Goal: Task Accomplishment & Management: Complete application form

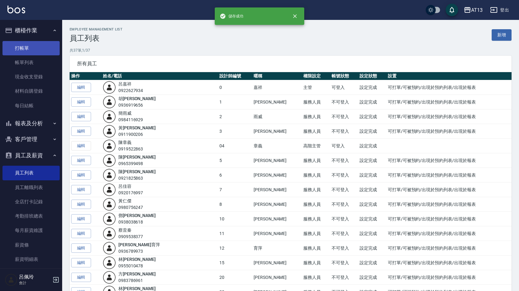
click at [28, 44] on link "打帳單" at bounding box center [30, 48] width 57 height 14
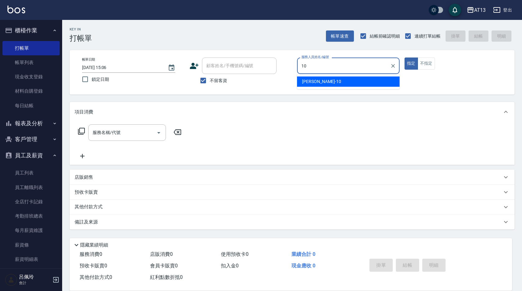
click at [306, 82] on span "[PERSON_NAME] -10" at bounding box center [321, 81] width 39 height 7
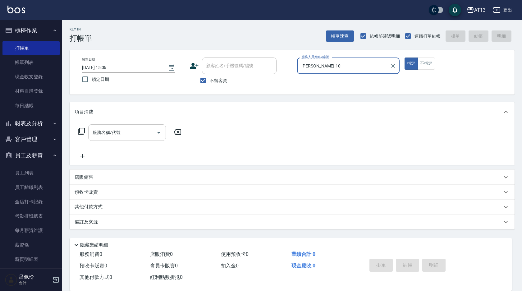
type input "[PERSON_NAME]-10"
click at [128, 136] on input "服務名稱/代號" at bounding box center [122, 132] width 63 height 11
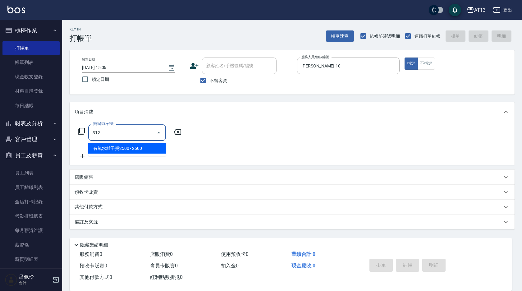
type input "有氧水離子燙2500(312)"
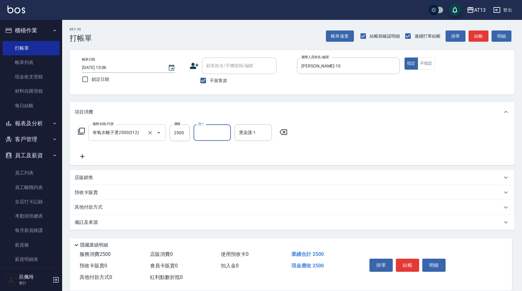
type input "3"
type input "[PERSON_NAME]-23"
drag, startPoint x: 335, startPoint y: 140, endPoint x: 398, endPoint y: 208, distance: 92.6
click at [335, 140] on div "服務名稱/代號 有氧水離子燙2500(312) 服務名稱/代號 價格 2500 價格 洗-1 [PERSON_NAME]-23 洗-1 燙染護-1 [PERS…" at bounding box center [292, 143] width 445 height 43
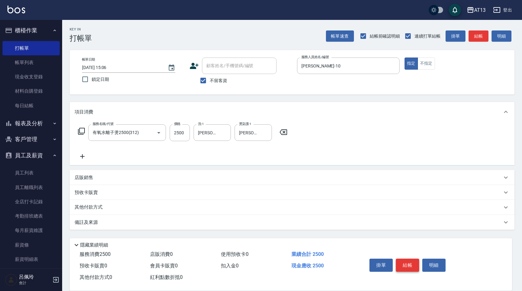
click at [412, 262] on button "結帳" at bounding box center [407, 265] width 23 height 13
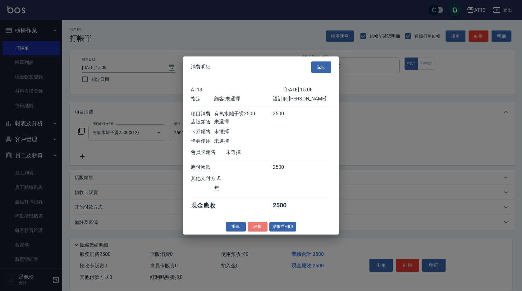
click at [261, 228] on button "結帳" at bounding box center [258, 227] width 20 height 10
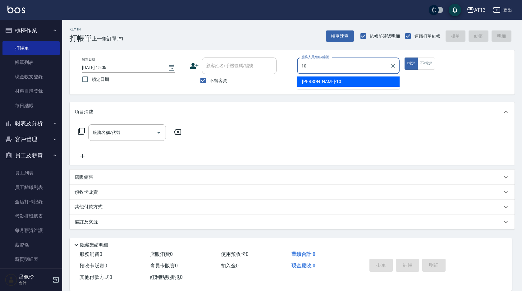
click at [325, 81] on div "[PERSON_NAME] -10" at bounding box center [348, 81] width 103 height 10
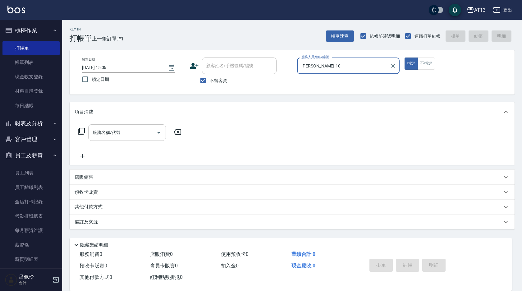
type input "[PERSON_NAME]-10"
click at [141, 129] on input "服務名稱/代號" at bounding box center [122, 132] width 63 height 11
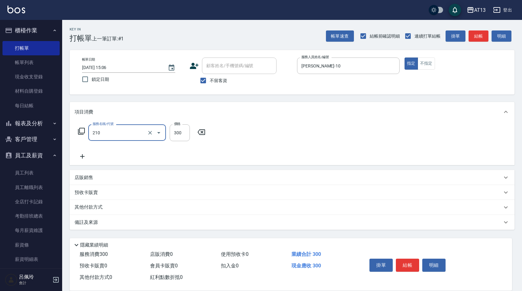
type input "[PERSON_NAME]洗髮精(210)"
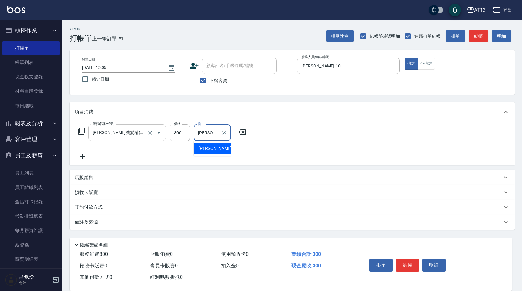
type input "[PERSON_NAME]-23"
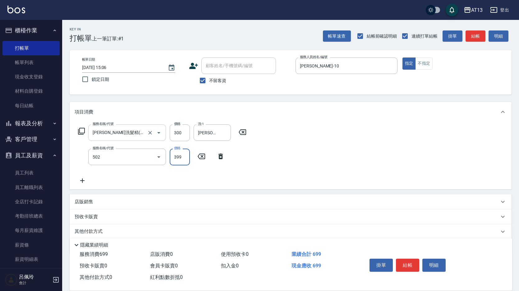
type input "挑染5束399(502)"
type input "1000"
type input "[PERSON_NAME]-23"
click at [415, 264] on button "結帳" at bounding box center [407, 265] width 23 height 13
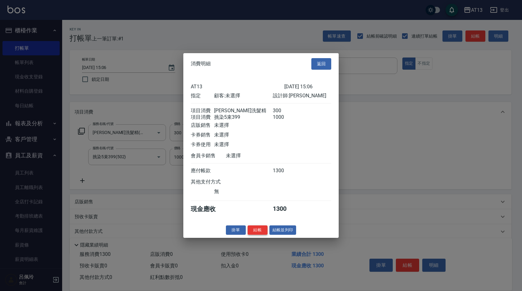
click at [260, 234] on button "結帳" at bounding box center [258, 230] width 20 height 10
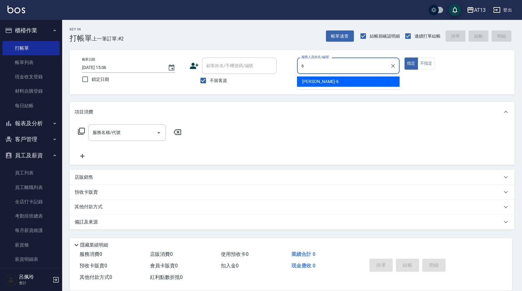
click at [326, 82] on div "[PERSON_NAME] -6" at bounding box center [348, 81] width 103 height 10
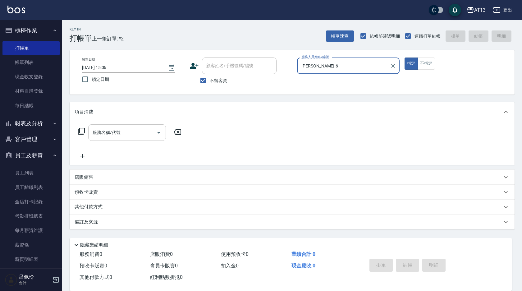
type input "[PERSON_NAME]-6"
click at [122, 133] on input "服務名稱/代號" at bounding box center [122, 132] width 63 height 11
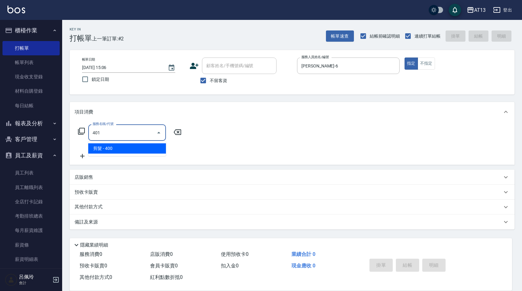
type input "剪髮(401)"
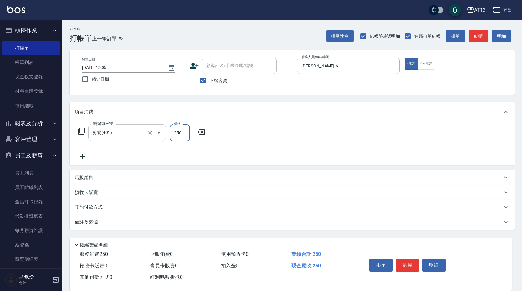
type input "250"
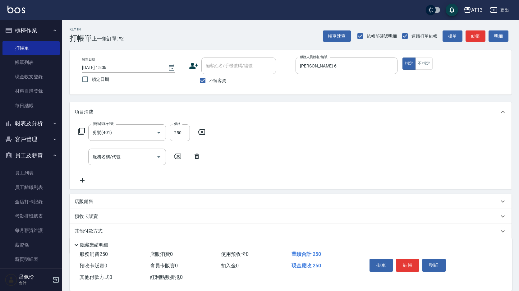
click at [294, 135] on div "服務名稱/代號 剪髮(401) 服務名稱/代號 價格 250 價格 服務名稱/代號 服務名稱/代號" at bounding box center [291, 155] width 442 height 67
click at [406, 261] on button "結帳" at bounding box center [407, 265] width 23 height 13
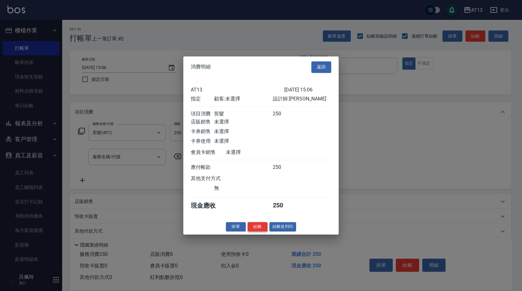
click at [261, 232] on button "結帳" at bounding box center [258, 227] width 20 height 10
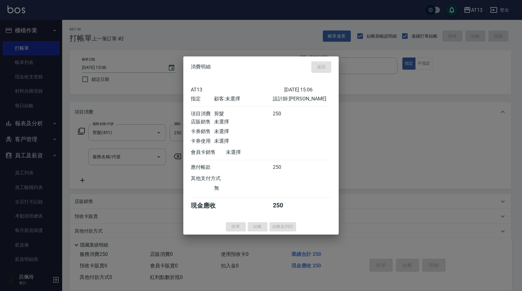
type input "[DATE] 15:07"
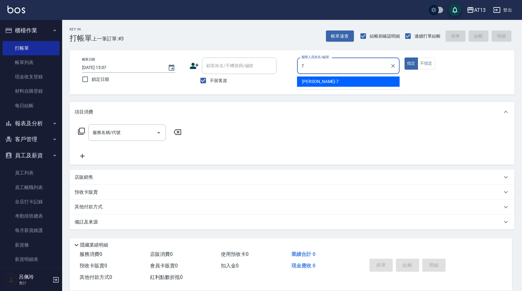
click at [315, 80] on span "[PERSON_NAME]-7" at bounding box center [320, 81] width 37 height 7
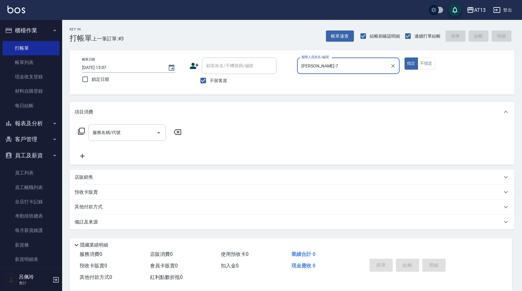
type input "[PERSON_NAME]-7"
click at [115, 131] on div "服務名稱/代號 服務名稱/代號" at bounding box center [127, 132] width 78 height 16
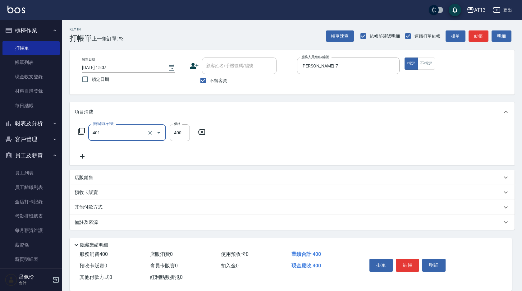
type input "剪髮(401)"
type input "300"
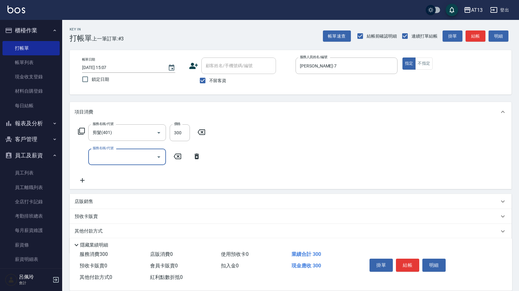
click at [285, 159] on div "服務名稱/代號 剪髮(401) 服務名稱/代號 價格 300 價格 服務名稱/代號 服務名稱/代號" at bounding box center [291, 155] width 442 height 67
click at [412, 266] on button "結帳" at bounding box center [407, 265] width 23 height 13
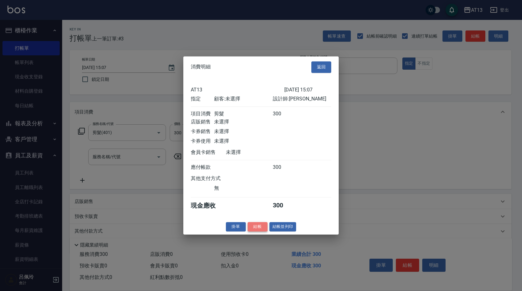
click at [261, 230] on button "結帳" at bounding box center [258, 227] width 20 height 10
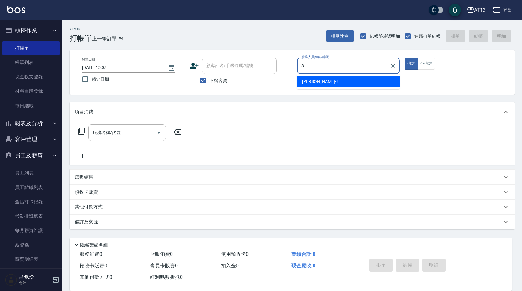
click at [355, 85] on div "[PERSON_NAME] -8" at bounding box center [348, 81] width 103 height 10
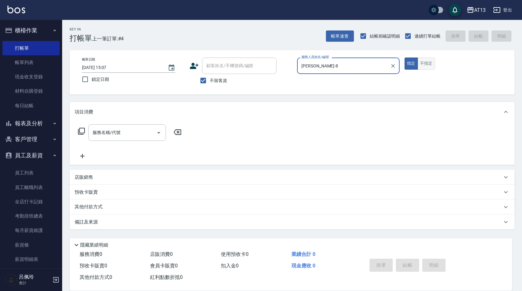
type input "[PERSON_NAME]-8"
click at [423, 66] on button "不指定" at bounding box center [426, 64] width 17 height 12
click at [139, 130] on input "服務名稱/代號" at bounding box center [122, 132] width 63 height 11
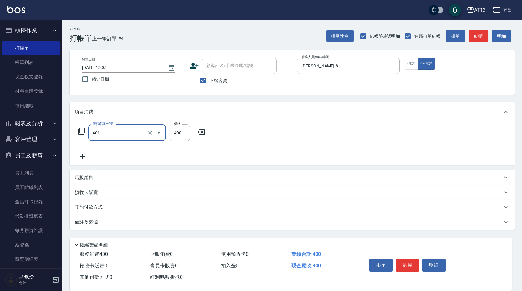
type input "剪髮(401)"
type input "200"
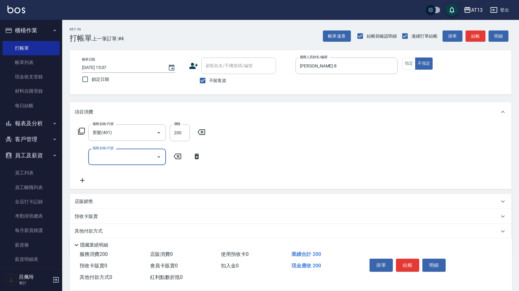
click at [289, 141] on div "服務名稱/代號 剪髮(401) 服務名稱/代號 價格 200 價格 服務名稱/代號 服務名稱/代號" at bounding box center [291, 155] width 442 height 67
click at [408, 260] on button "結帳" at bounding box center [407, 265] width 23 height 13
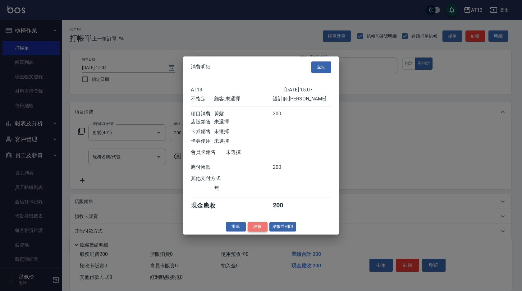
click at [263, 232] on button "結帳" at bounding box center [258, 227] width 20 height 10
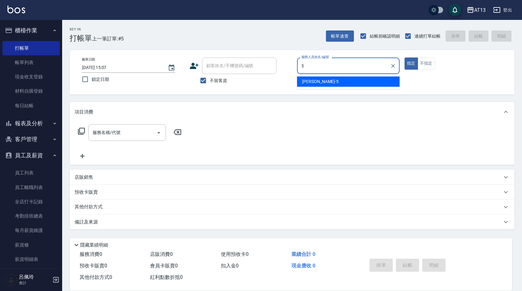
click at [320, 82] on div "[PERSON_NAME] -5" at bounding box center [348, 81] width 103 height 10
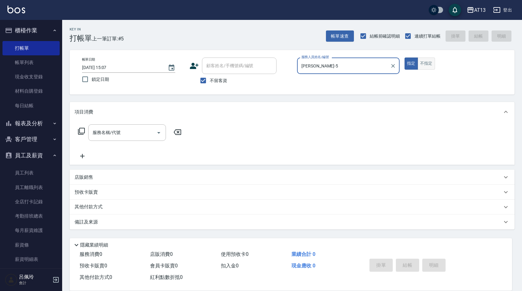
type input "[PERSON_NAME]-5"
click at [430, 63] on button "不指定" at bounding box center [426, 64] width 17 height 12
click at [147, 130] on input "服務名稱/代號" at bounding box center [122, 132] width 63 height 11
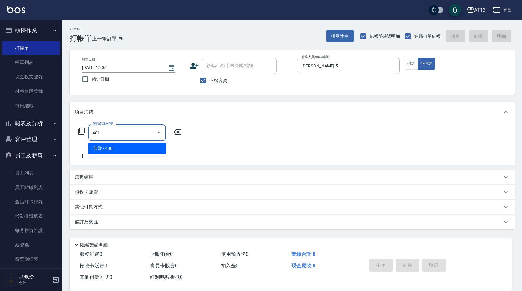
type input "剪髮(401)"
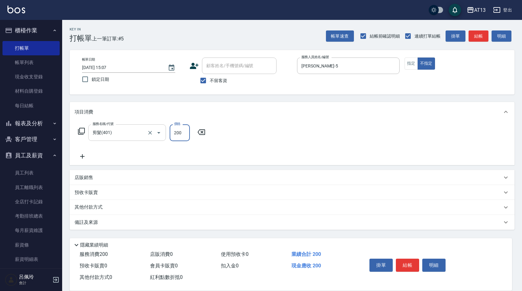
type input "200"
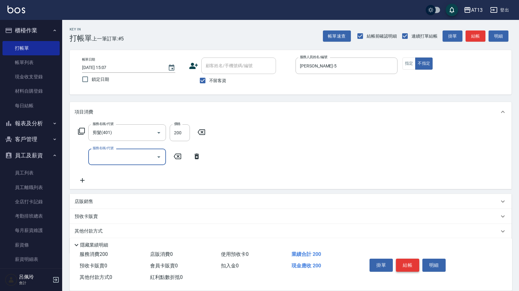
click at [417, 259] on button "結帳" at bounding box center [407, 265] width 23 height 13
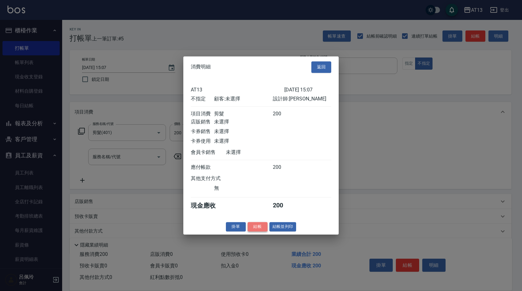
click at [255, 230] on button "結帳" at bounding box center [258, 227] width 20 height 10
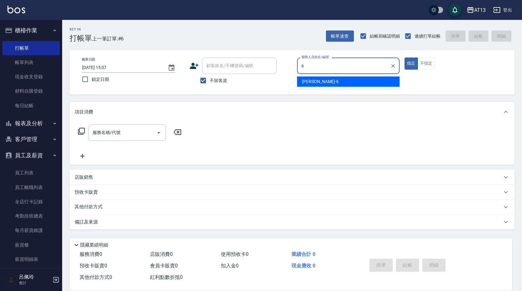
click at [339, 83] on div "[PERSON_NAME] -6" at bounding box center [348, 81] width 103 height 10
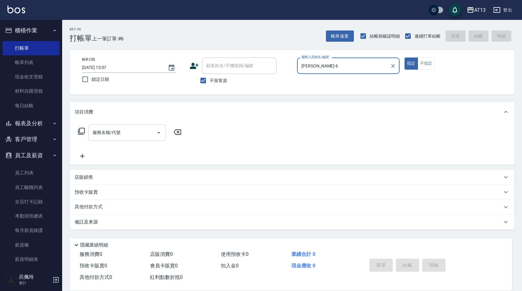
type input "[PERSON_NAME]-6"
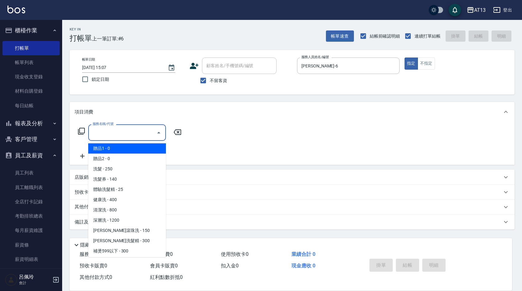
click at [139, 137] on input "服務名稱/代號" at bounding box center [122, 132] width 63 height 11
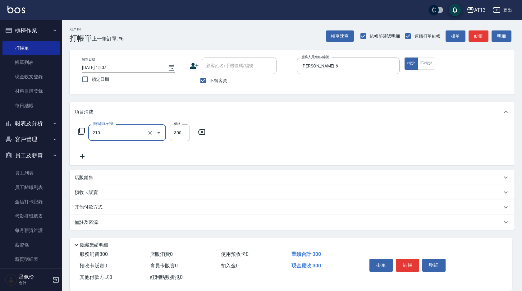
type input "[PERSON_NAME]洗髮精(210)"
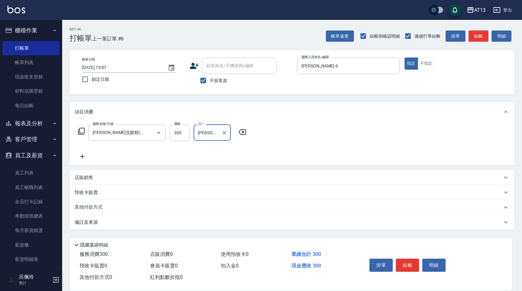
type input "[PERSON_NAME]-11"
click at [319, 144] on div "服務名稱/代號 [PERSON_NAME]洗髮精(210) 服務名稱/代號 價格 300 價格 洗-1 [PERSON_NAME]-11 洗-1" at bounding box center [292, 143] width 445 height 43
click at [401, 265] on button "結帳" at bounding box center [407, 265] width 23 height 13
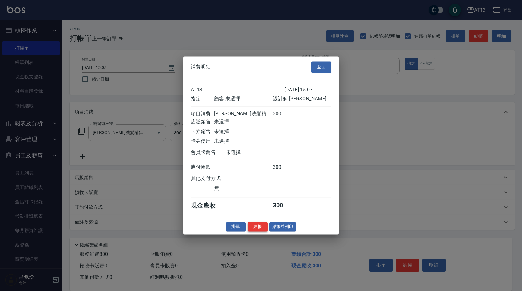
click at [256, 229] on button "結帳" at bounding box center [258, 227] width 20 height 10
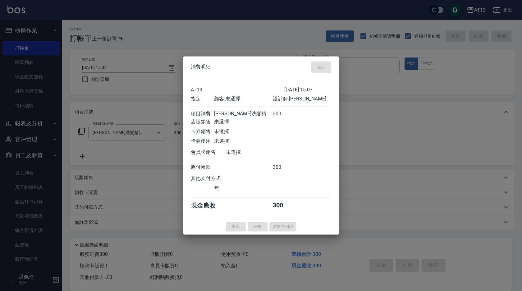
type input "[DATE] 15:08"
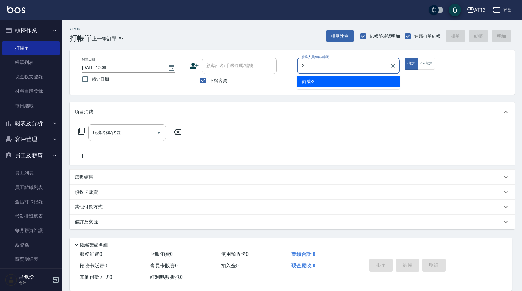
click at [321, 87] on ul "雨威 -2" at bounding box center [348, 81] width 103 height 15
click at [324, 81] on div "雨威 -2" at bounding box center [348, 81] width 103 height 10
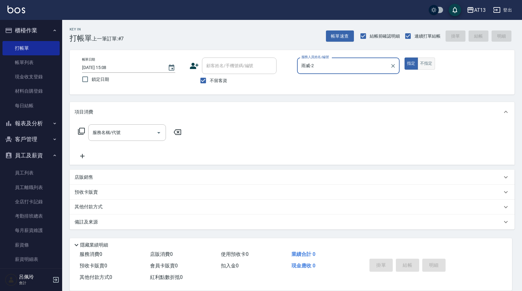
type input "雨威-2"
click at [425, 66] on button "不指定" at bounding box center [426, 64] width 17 height 12
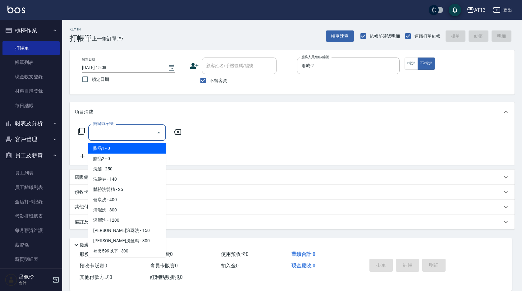
click at [109, 132] on input "服務名稱/代號" at bounding box center [122, 132] width 63 height 11
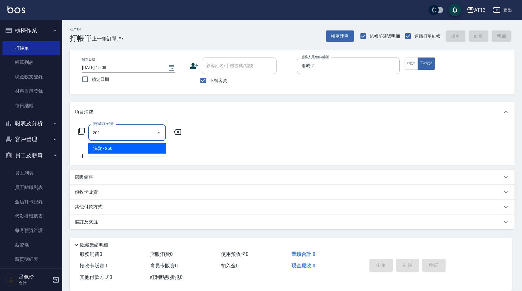
type input "洗髮(201)"
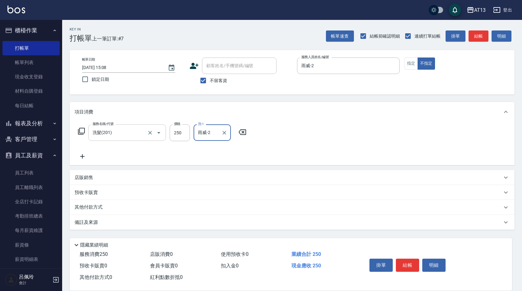
type input "雨威-2"
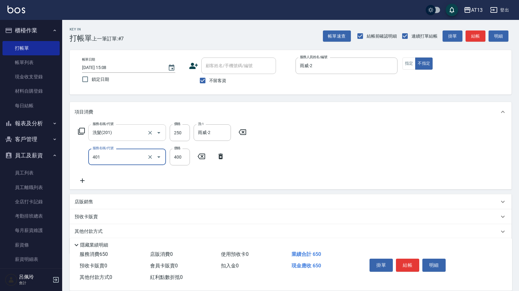
type input "剪髮(401)"
type input "150"
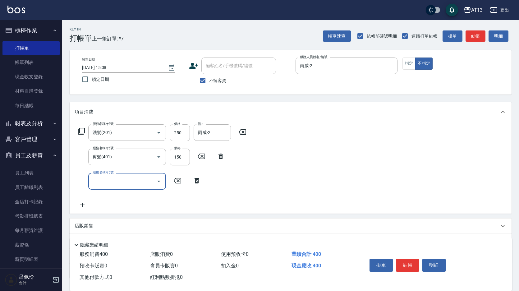
click at [263, 169] on div "服務名稱/代號 洗髮(201) 服務名稱/代號 價格 250 價格 洗-1 雨威-2 洗-1 服務名稱/代號 剪髮(401) 服務名稱/代號 價格 150 價…" at bounding box center [291, 167] width 442 height 91
click at [417, 265] on button "結帳" at bounding box center [407, 265] width 23 height 13
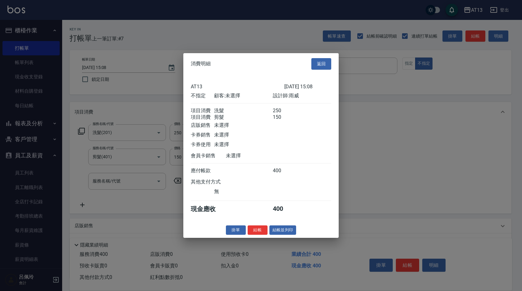
click at [253, 231] on button "結帳" at bounding box center [258, 230] width 20 height 10
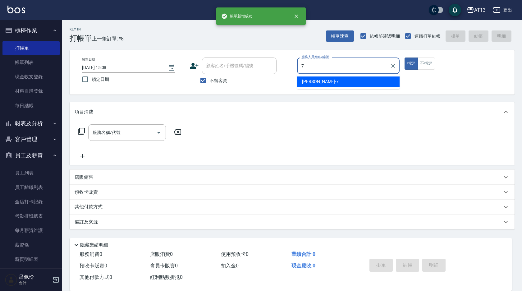
click at [351, 82] on div "[PERSON_NAME]-7" at bounding box center [348, 81] width 103 height 10
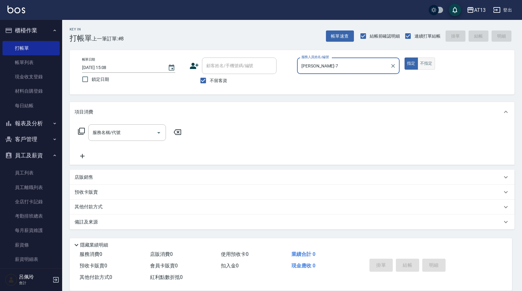
type input "[PERSON_NAME]-7"
click at [420, 63] on button "不指定" at bounding box center [426, 64] width 17 height 12
click at [136, 128] on input "服務名稱/代號" at bounding box center [122, 132] width 63 height 11
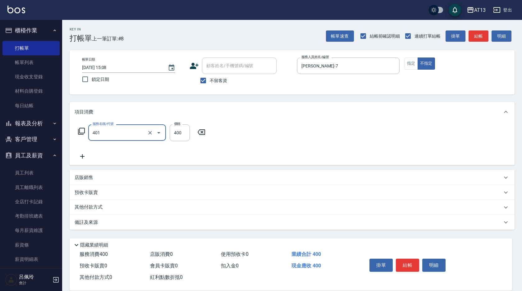
type input "剪髮(401)"
type input "200"
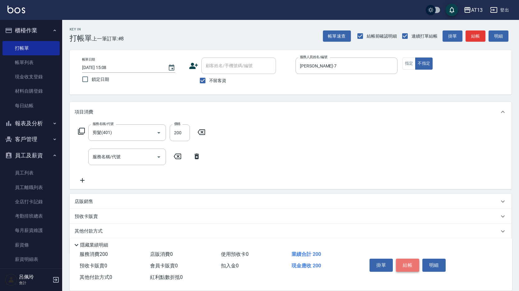
click at [408, 260] on button "結帳" at bounding box center [407, 265] width 23 height 13
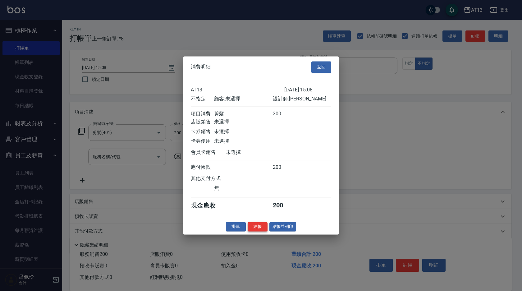
click at [253, 231] on button "結帳" at bounding box center [258, 227] width 20 height 10
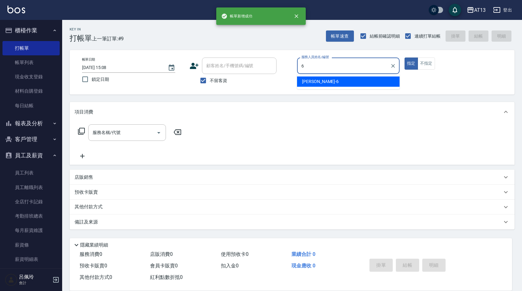
click at [329, 84] on div "[PERSON_NAME] -6" at bounding box center [348, 81] width 103 height 10
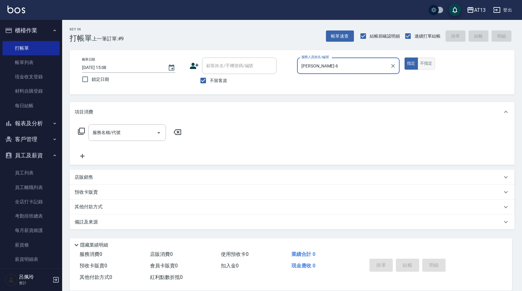
type input "[PERSON_NAME]-6"
click at [427, 65] on button "不指定" at bounding box center [426, 64] width 17 height 12
click at [104, 134] on input "服務名稱/代號" at bounding box center [122, 132] width 63 height 11
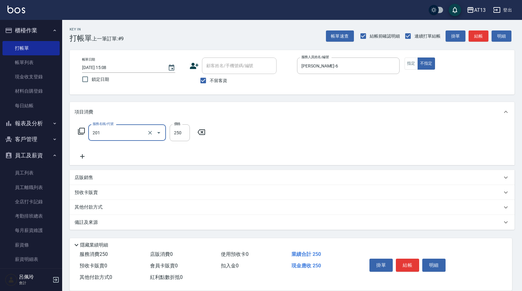
type input "洗髮(201)"
type input "[PERSON_NAME]-33"
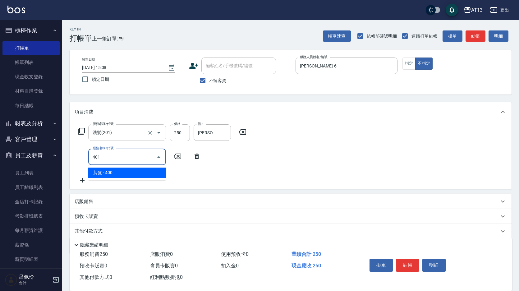
type input "剪髮(401)"
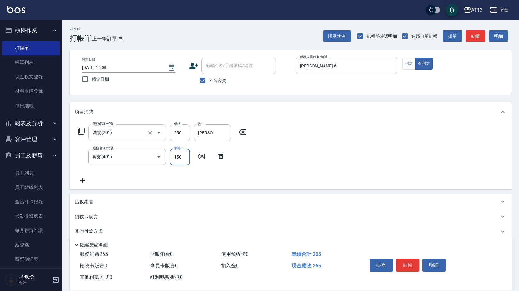
type input "150"
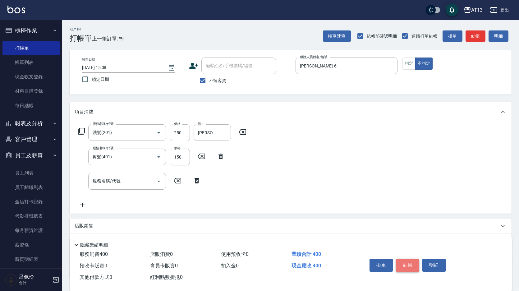
click at [414, 263] on button "結帳" at bounding box center [407, 265] width 23 height 13
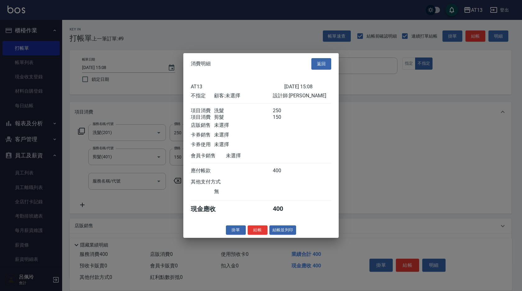
click at [256, 233] on button "結帳" at bounding box center [258, 230] width 20 height 10
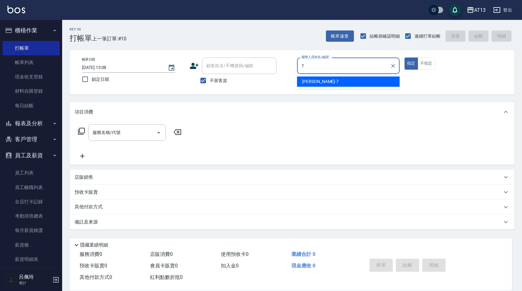
click at [332, 84] on div "[PERSON_NAME]-7" at bounding box center [348, 81] width 103 height 10
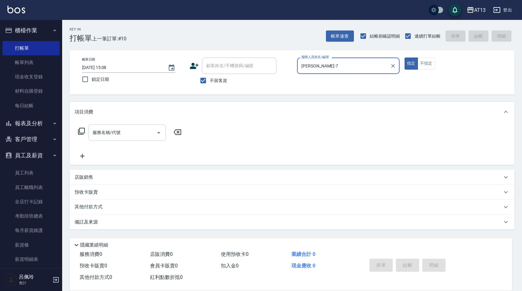
type input "[PERSON_NAME]-7"
click at [145, 131] on input "服務名稱/代號" at bounding box center [122, 132] width 63 height 11
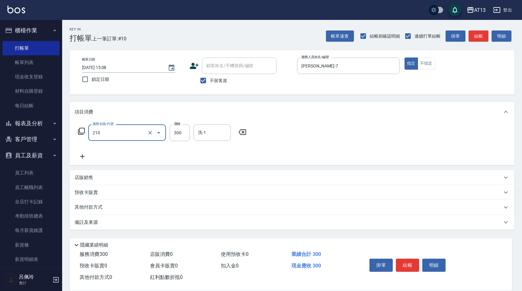
type input "[PERSON_NAME]洗髮精(210)"
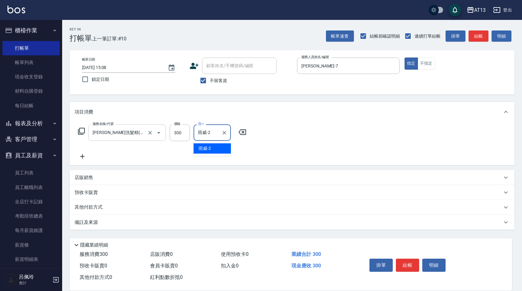
type input "雨威-2"
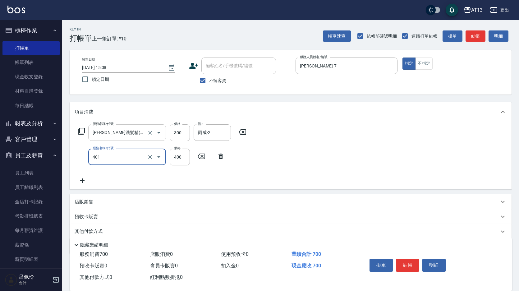
type input "剪髮(401)"
type input "50"
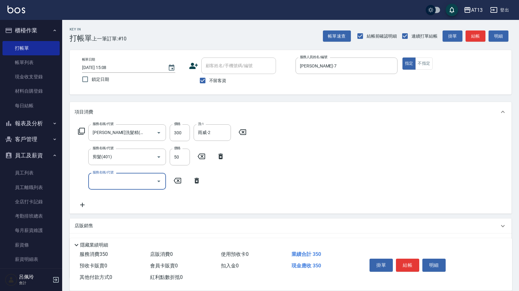
click at [281, 166] on div "服務名稱/代號 [PERSON_NAME]洗髮精(210) 服務名稱/代號 價格 300 價格 洗-1 雨威-2 洗-1 服務名稱/代號 剪髮(401) 服務…" at bounding box center [291, 167] width 442 height 91
click at [406, 261] on button "結帳" at bounding box center [407, 265] width 23 height 13
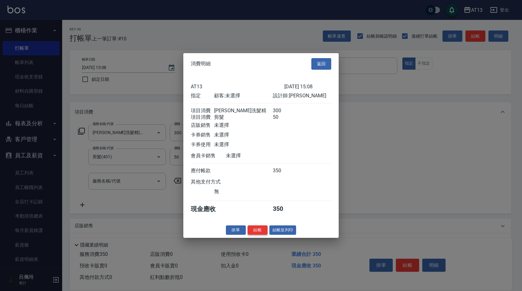
click at [262, 233] on button "結帳" at bounding box center [258, 230] width 20 height 10
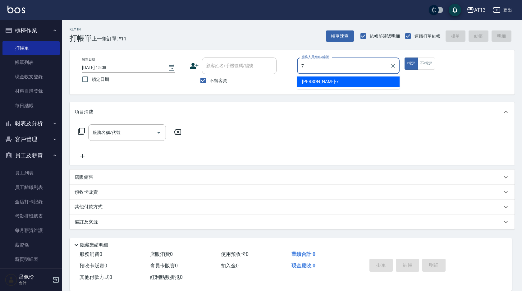
click at [347, 81] on div "[PERSON_NAME]-7" at bounding box center [348, 81] width 103 height 10
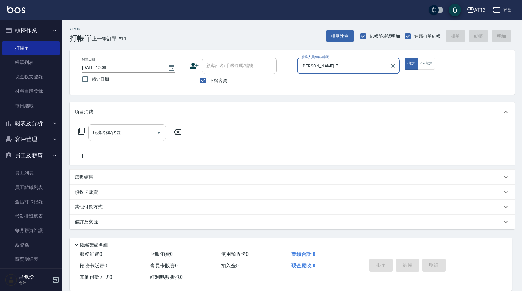
type input "[PERSON_NAME]-7"
click at [122, 138] on input "服務名稱/代號" at bounding box center [122, 132] width 63 height 11
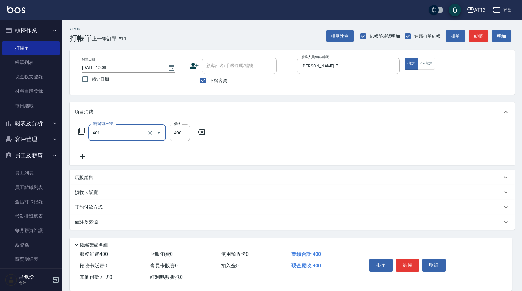
type input "剪髮(401)"
type input "300"
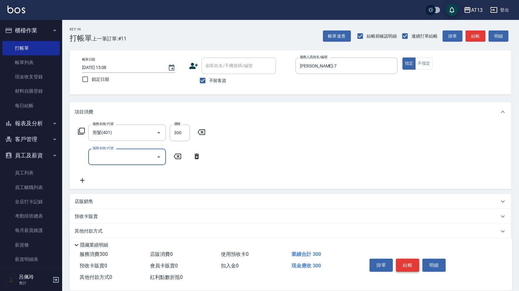
click at [408, 259] on button "結帳" at bounding box center [407, 265] width 23 height 13
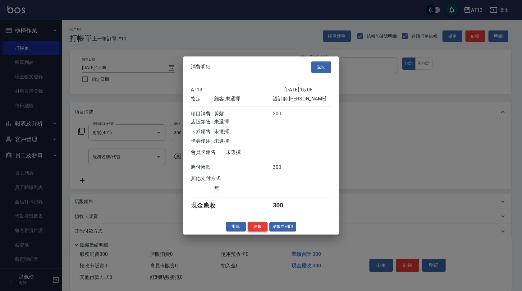
click at [265, 228] on button "結帳" at bounding box center [258, 227] width 20 height 10
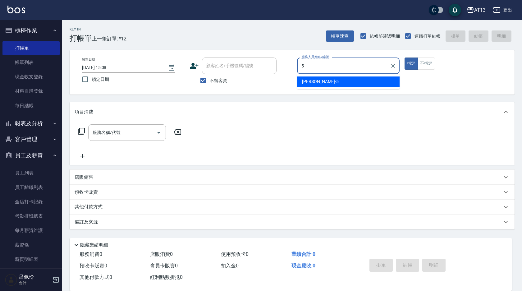
click at [374, 83] on div "[PERSON_NAME] -5" at bounding box center [348, 81] width 103 height 10
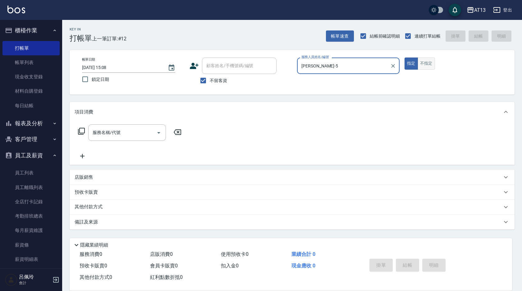
type input "[PERSON_NAME]-5"
click at [420, 64] on button "不指定" at bounding box center [426, 64] width 17 height 12
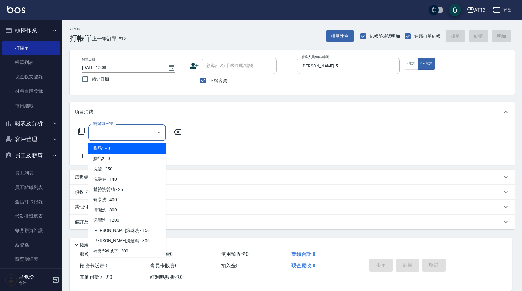
click at [121, 135] on input "服務名稱/代號" at bounding box center [122, 132] width 63 height 11
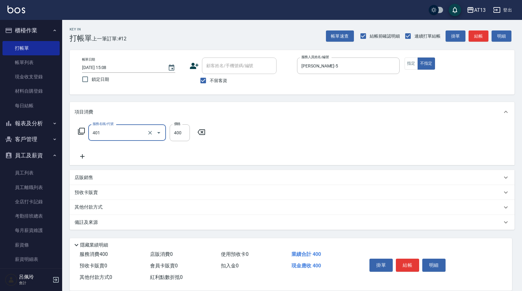
type input "剪髮(401)"
type input "200"
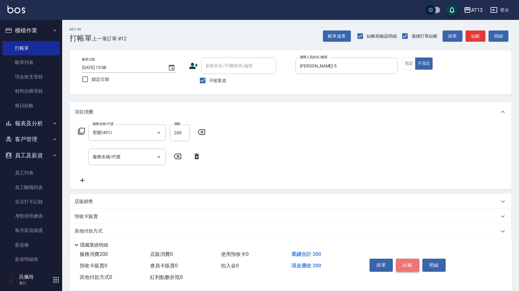
click at [408, 265] on button "結帳" at bounding box center [407, 265] width 23 height 13
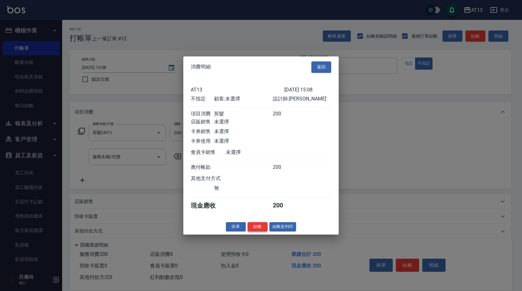
click at [258, 230] on button "結帳" at bounding box center [258, 227] width 20 height 10
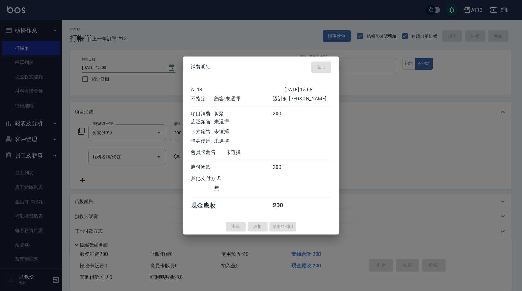
type input "[DATE] 15:09"
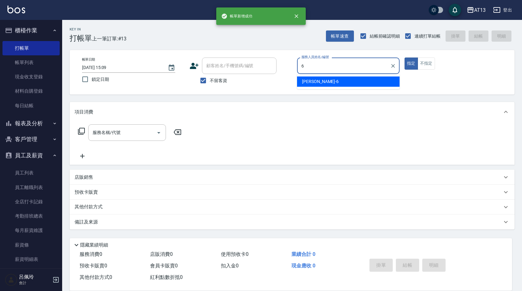
click at [303, 83] on span "[PERSON_NAME] -6" at bounding box center [320, 81] width 37 height 7
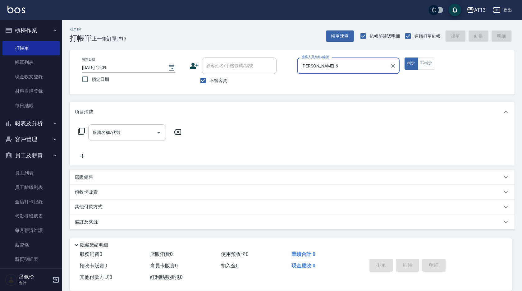
click at [135, 127] on div "服務名稱/代號" at bounding box center [127, 132] width 78 height 16
type input "[PERSON_NAME]-6"
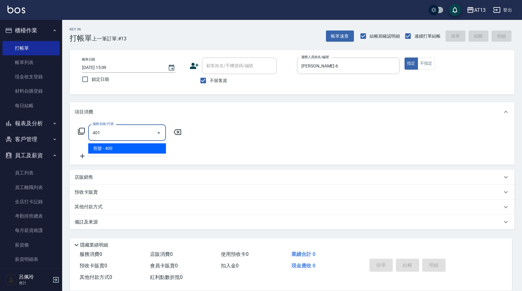
type input "剪髮(401)"
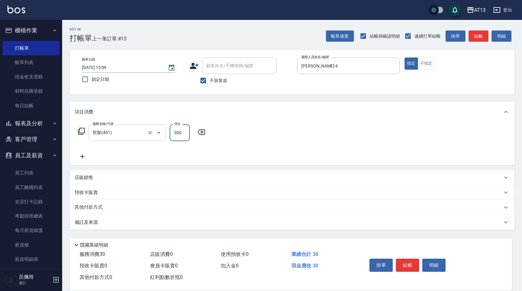
type input "300"
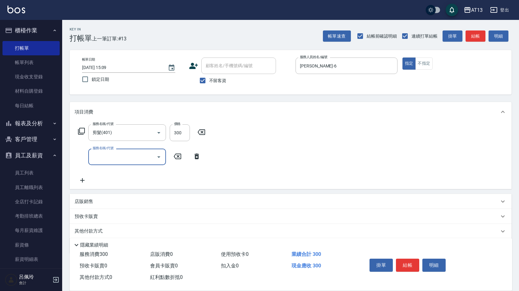
drag, startPoint x: 319, startPoint y: 143, endPoint x: 379, endPoint y: 200, distance: 82.5
click at [319, 144] on div "服務名稱/代號 剪髮(401) 服務名稱/代號 價格 300 價格 服務名稱/代號 服務名稱/代號" at bounding box center [291, 155] width 442 height 67
click at [416, 260] on button "結帳" at bounding box center [407, 265] width 23 height 13
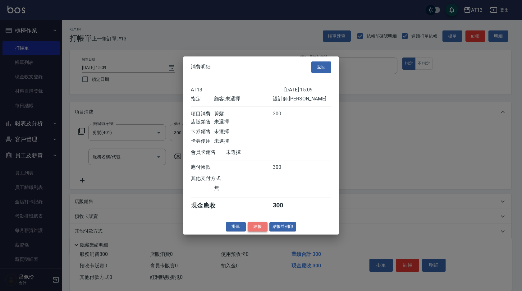
click at [258, 231] on button "結帳" at bounding box center [258, 227] width 20 height 10
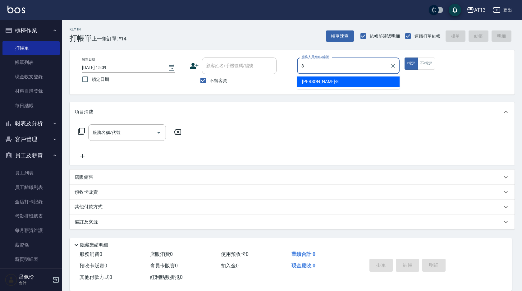
click at [323, 83] on div "[PERSON_NAME] -8" at bounding box center [348, 81] width 103 height 10
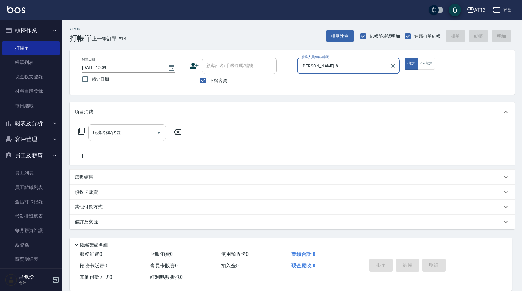
type input "[PERSON_NAME]-8"
click at [131, 129] on input "服務名稱/代號" at bounding box center [122, 132] width 63 height 11
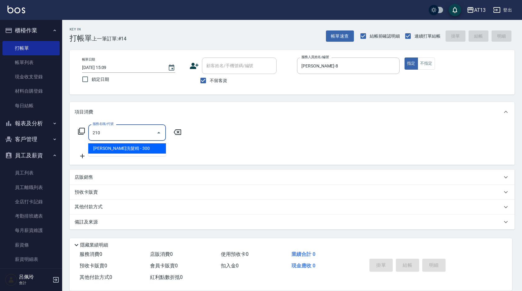
type input "[PERSON_NAME]洗髮精(210)"
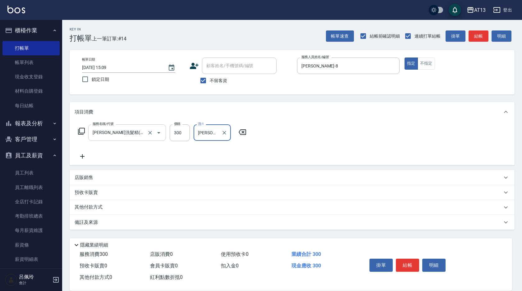
type input "[PERSON_NAME]-33"
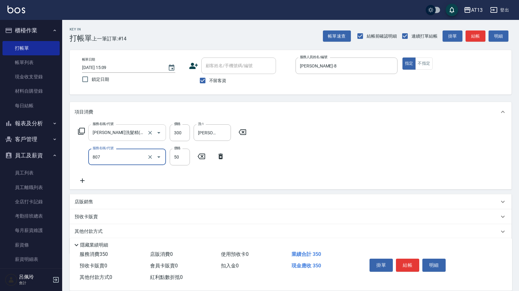
type input "TG護髮素(潤絲)(807)"
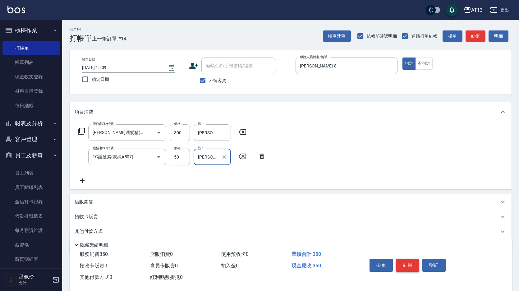
type input "[PERSON_NAME]-33"
click at [416, 262] on button "結帳" at bounding box center [407, 265] width 23 height 13
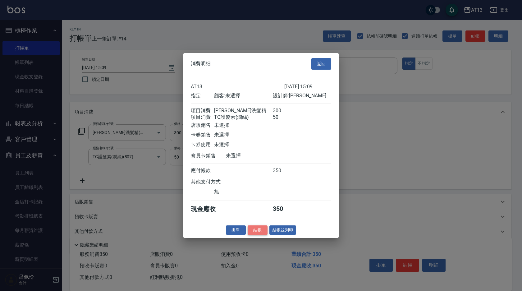
click at [254, 233] on button "結帳" at bounding box center [258, 230] width 20 height 10
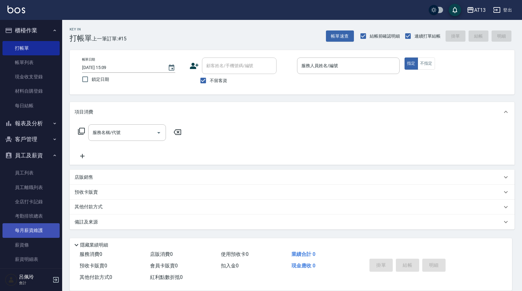
drag, startPoint x: 253, startPoint y: 233, endPoint x: 18, endPoint y: 228, distance: 234.7
click at [352, 73] on div "服務人員姓名/編號" at bounding box center [348, 66] width 103 height 16
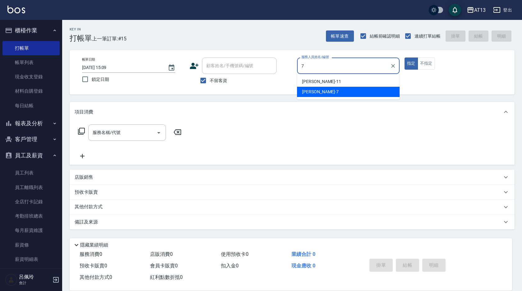
click at [347, 89] on div "[PERSON_NAME]-7" at bounding box center [348, 92] width 103 height 10
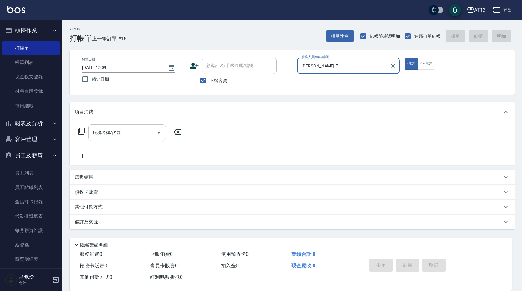
click at [134, 140] on div "服務名稱/代號" at bounding box center [127, 132] width 78 height 16
type input "[PERSON_NAME]-7"
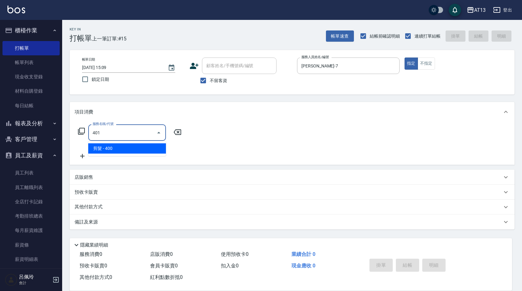
type input "剪髮(401)"
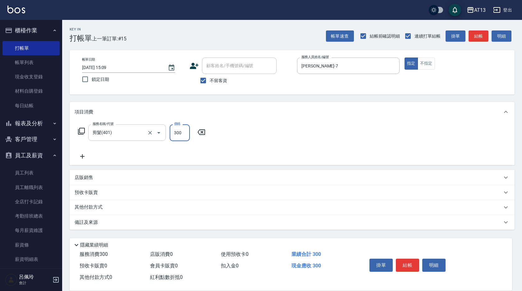
type input "300"
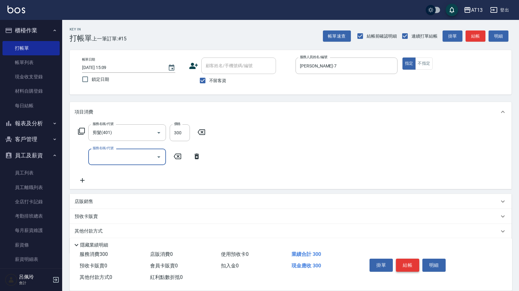
click at [407, 260] on button "結帳" at bounding box center [407, 265] width 23 height 13
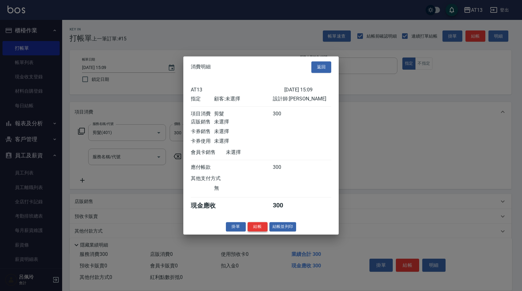
click at [265, 231] on button "結帳" at bounding box center [258, 227] width 20 height 10
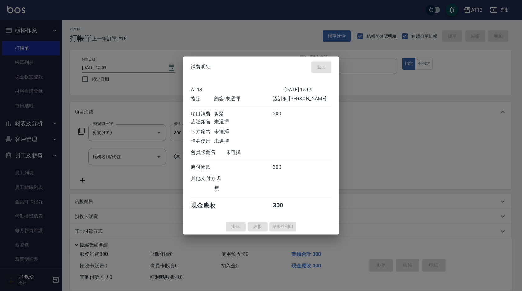
type input "[DATE] 15:20"
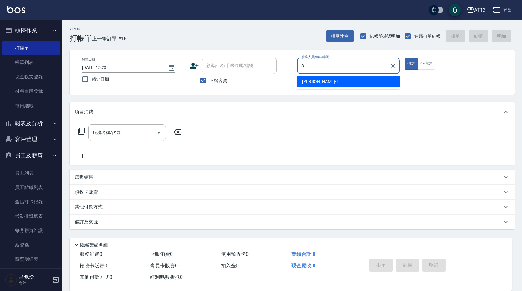
drag, startPoint x: 329, startPoint y: 82, endPoint x: 330, endPoint y: 86, distance: 4.7
click at [329, 81] on div "[PERSON_NAME] -8" at bounding box center [348, 81] width 103 height 10
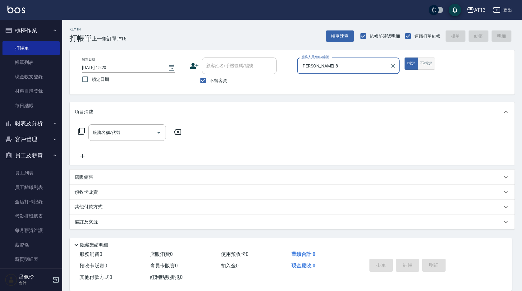
type input "[PERSON_NAME]-8"
click at [432, 69] on button "不指定" at bounding box center [426, 64] width 17 height 12
click at [122, 136] on input "服務名稱/代號" at bounding box center [122, 132] width 63 height 11
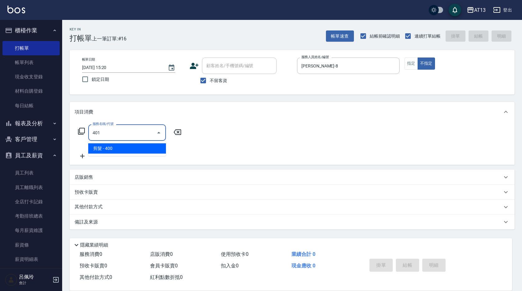
type input "剪髮(401)"
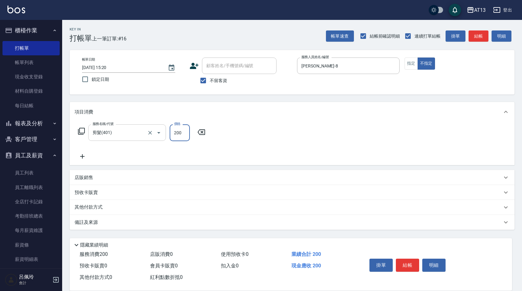
type input "200"
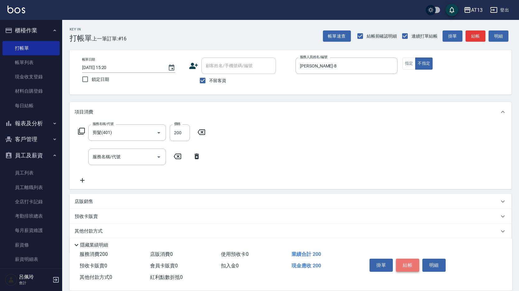
click at [397, 259] on button "結帳" at bounding box center [407, 265] width 23 height 13
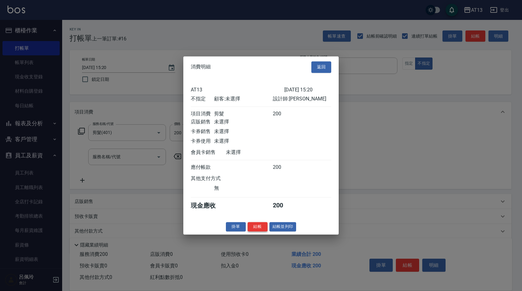
click at [262, 229] on button "結帳" at bounding box center [258, 227] width 20 height 10
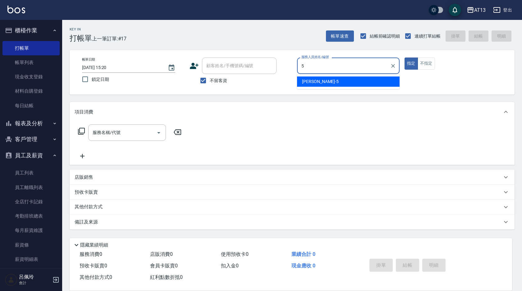
click at [334, 81] on div "[PERSON_NAME] -5" at bounding box center [348, 81] width 103 height 10
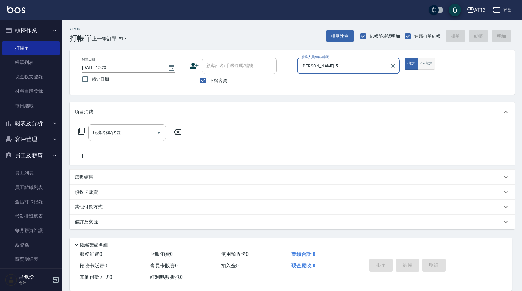
type input "[PERSON_NAME]-5"
click at [430, 66] on button "不指定" at bounding box center [426, 64] width 17 height 12
click at [129, 130] on input "服務名稱/代號" at bounding box center [122, 132] width 63 height 11
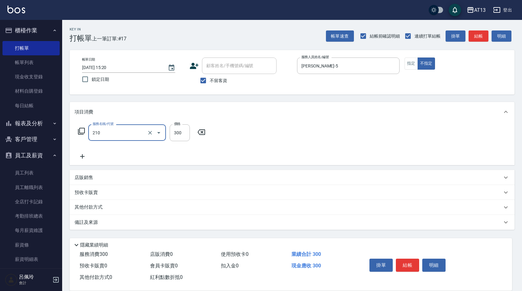
type input "[PERSON_NAME]洗髮精(210)"
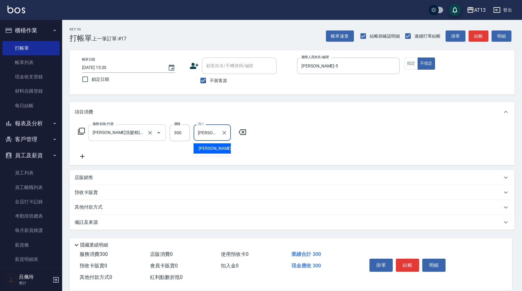
type input "[PERSON_NAME]-11"
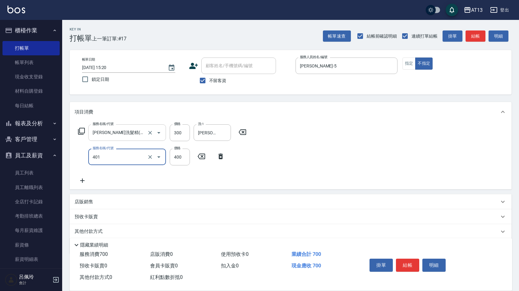
type input "剪髮(401)"
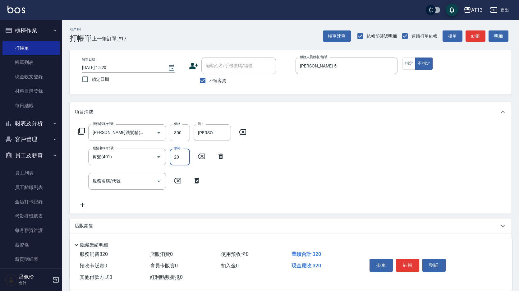
click at [172, 154] on input "20" at bounding box center [180, 157] width 20 height 17
type input "200"
click at [300, 164] on div "服務名稱/代號 [PERSON_NAME]洗髮精(210) 服務名稱/代號 價格 300 價格 洗-1 [PERSON_NAME]-11 洗-1 服務名稱/代…" at bounding box center [291, 167] width 442 height 91
drag, startPoint x: 410, startPoint y: 271, endPoint x: 411, endPoint y: 268, distance: 3.2
click at [410, 272] on div "掛單 結帳 明細" at bounding box center [407, 266] width 81 height 20
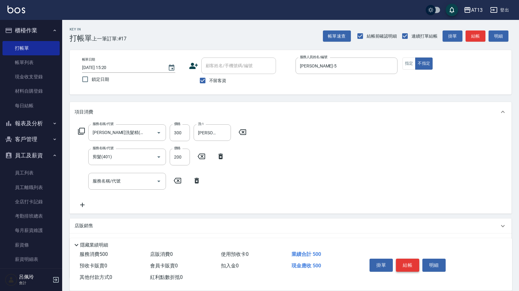
click at [410, 265] on button "結帳" at bounding box center [407, 265] width 23 height 13
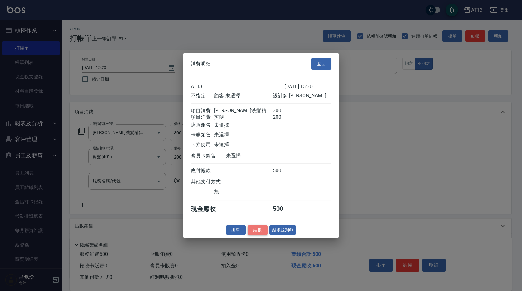
click at [260, 231] on button "結帳" at bounding box center [258, 230] width 20 height 10
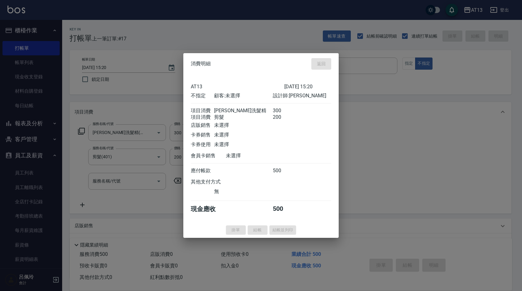
type input "[DATE] 15:33"
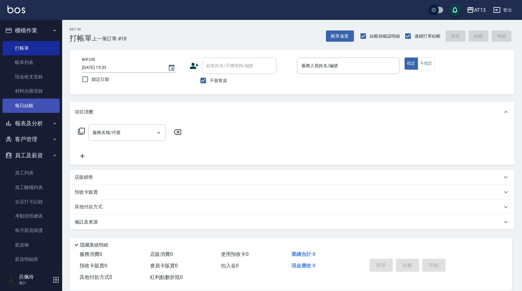
click at [38, 104] on link "每日結帳" at bounding box center [30, 106] width 57 height 14
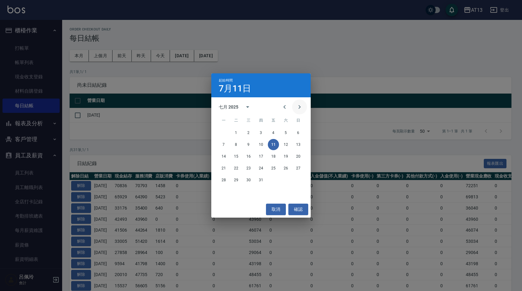
click at [302, 107] on icon "Next month" at bounding box center [299, 106] width 7 height 7
click at [226, 142] on button "4" at bounding box center [223, 144] width 11 height 11
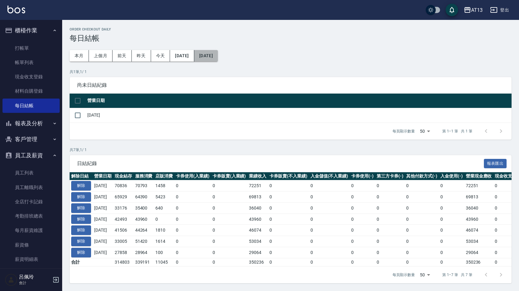
click at [218, 56] on button "[DATE]" at bounding box center [206, 56] width 24 height 12
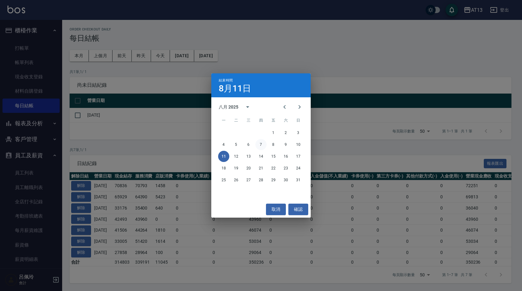
click at [259, 143] on button "7" at bounding box center [260, 144] width 11 height 11
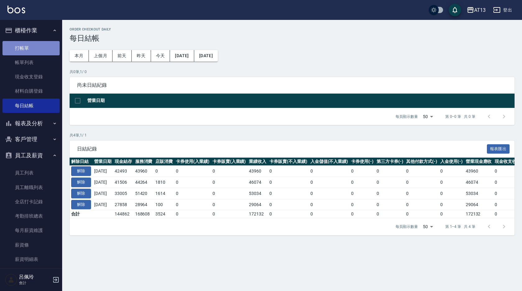
click at [39, 45] on link "打帳單" at bounding box center [30, 48] width 57 height 14
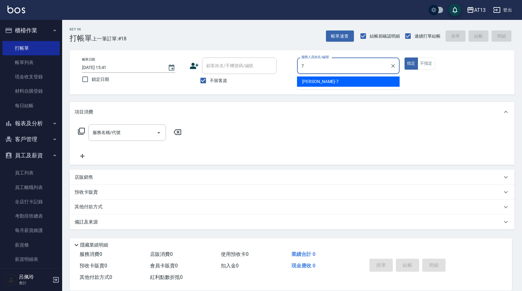
click at [305, 81] on span "[PERSON_NAME]-7" at bounding box center [320, 81] width 37 height 7
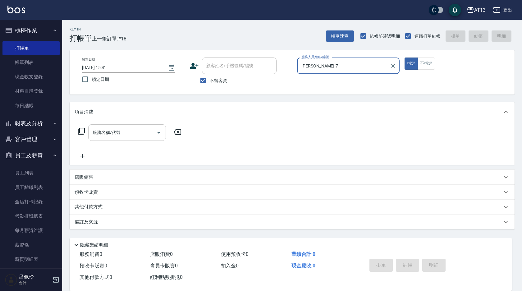
type input "[PERSON_NAME]-7"
click at [132, 132] on input "服務名稱/代號" at bounding box center [122, 132] width 63 height 11
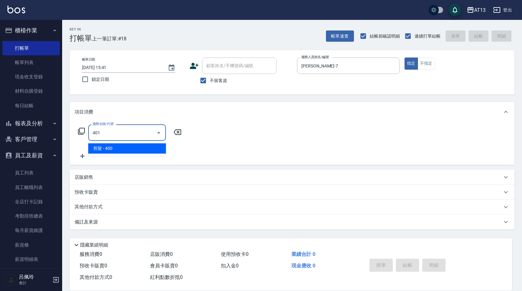
type input "剪髮(401)"
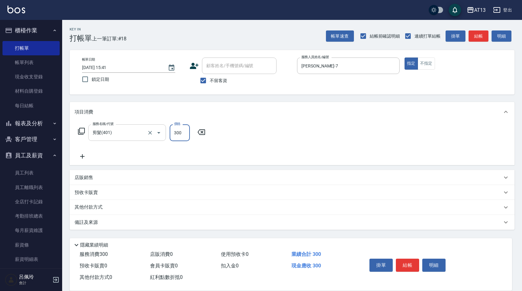
type input "300"
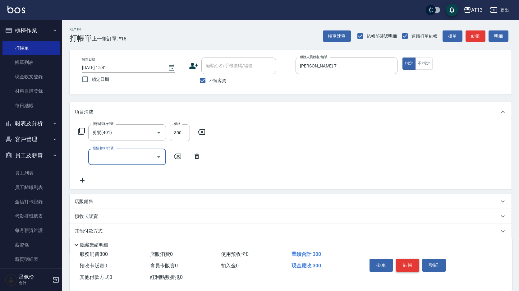
click at [411, 261] on button "結帳" at bounding box center [407, 265] width 23 height 13
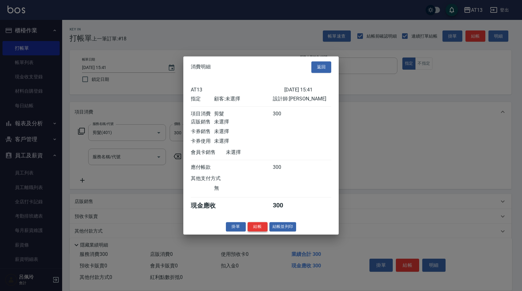
click at [261, 230] on button "結帳" at bounding box center [258, 227] width 20 height 10
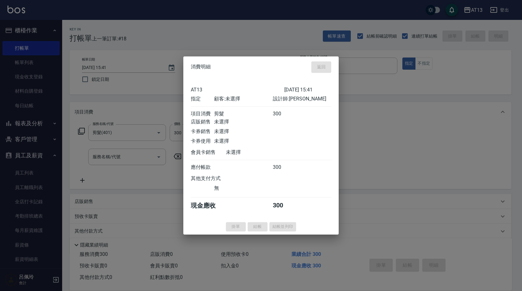
type input "[DATE] 15:44"
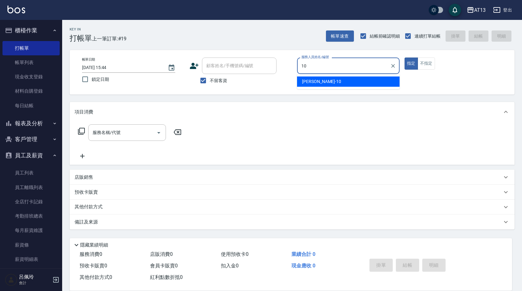
click at [311, 84] on span "[PERSON_NAME] -10" at bounding box center [321, 81] width 39 height 7
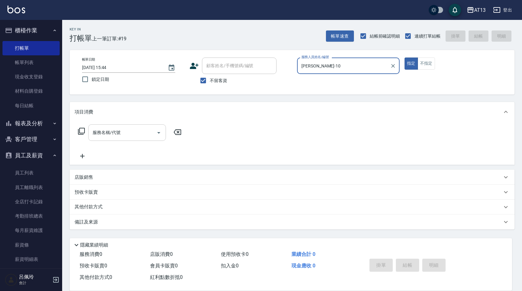
type input "[PERSON_NAME]-10"
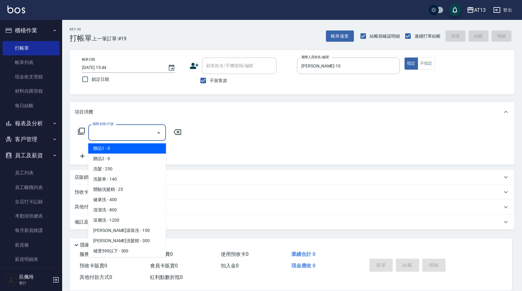
click at [139, 132] on input "服務名稱/代號" at bounding box center [122, 132] width 63 height 11
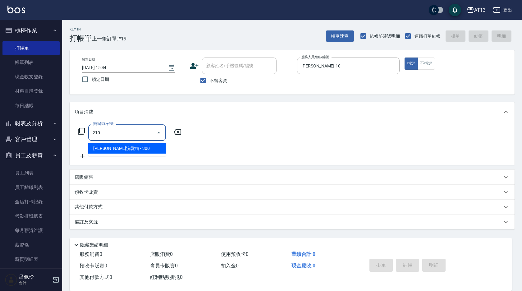
type input "[PERSON_NAME]洗髮精(210)"
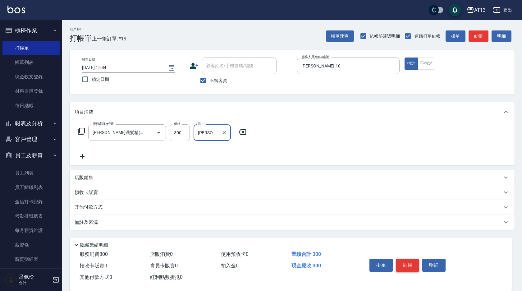
type input "[PERSON_NAME]-33"
click at [412, 261] on button "結帳" at bounding box center [407, 265] width 23 height 13
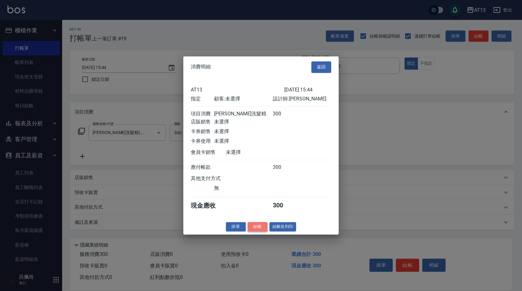
click at [263, 231] on button "結帳" at bounding box center [258, 227] width 20 height 10
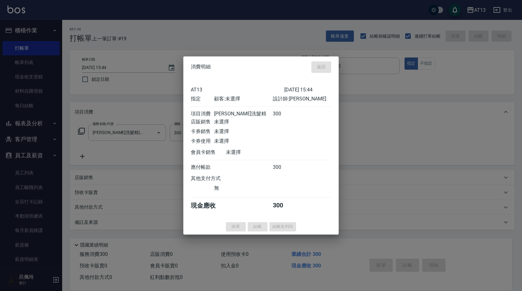
type input "[DATE] 15:45"
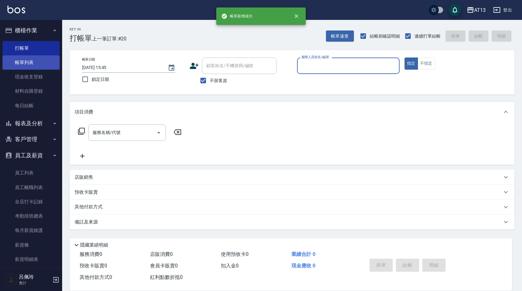
click at [26, 63] on link "帳單列表" at bounding box center [30, 62] width 57 height 14
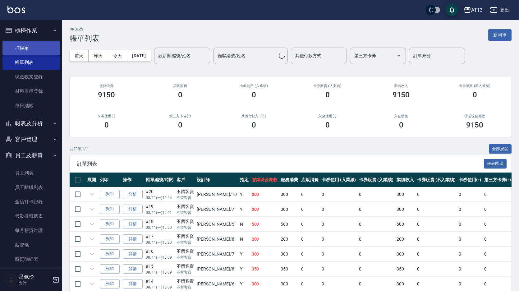
click at [19, 48] on link "打帳單" at bounding box center [30, 48] width 57 height 14
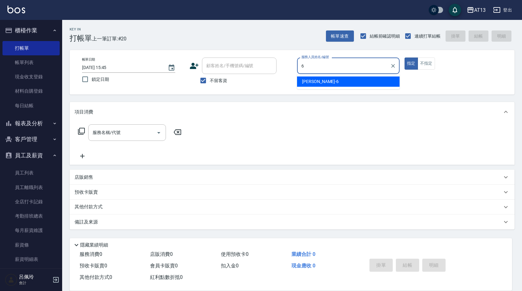
click at [325, 82] on div "[PERSON_NAME] -6" at bounding box center [348, 81] width 103 height 10
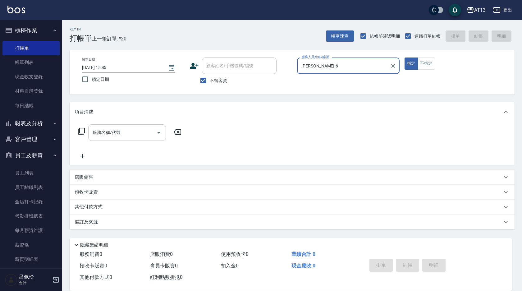
type input "[PERSON_NAME]-6"
click at [140, 137] on input "服務名稱/代號" at bounding box center [122, 132] width 63 height 11
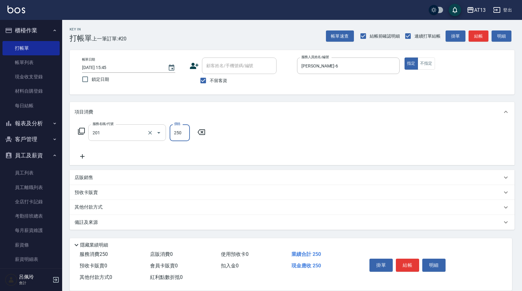
type input "洗髮(201)"
type input "[PERSON_NAME]-33"
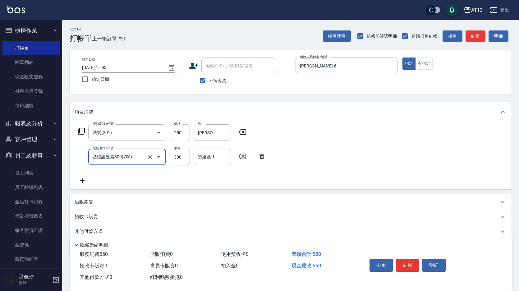
type input "基礎護髮素300(705)"
click at [321, 154] on div "服務名稱/代號 洗髮(201) 服務名稱/代號 價格 250 價格 洗-1 [PERSON_NAME]-33 洗-1 服務名稱/代號 基礎護髮素300(705…" at bounding box center [291, 155] width 442 height 67
click at [415, 264] on button "結帳" at bounding box center [407, 265] width 23 height 13
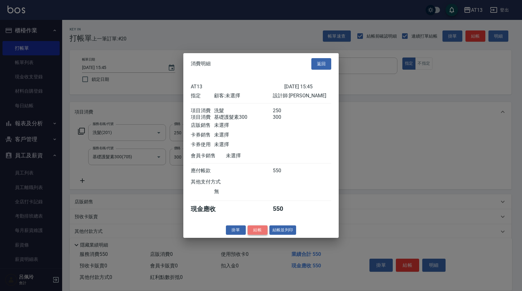
click at [265, 234] on button "結帳" at bounding box center [258, 230] width 20 height 10
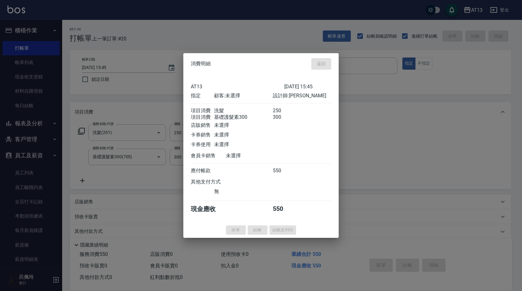
type input "[DATE] 16:04"
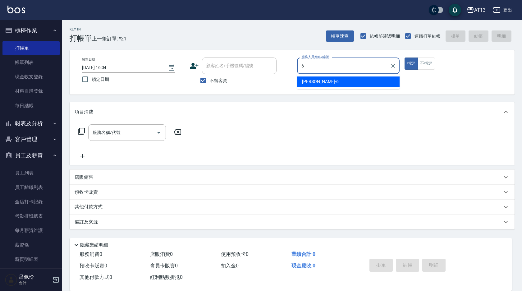
click at [309, 80] on span "[PERSON_NAME] -6" at bounding box center [320, 81] width 37 height 7
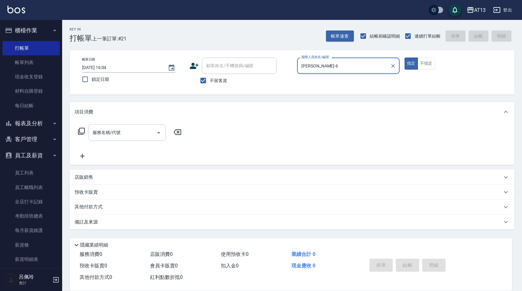
type input "[PERSON_NAME]-6"
click at [142, 134] on input "服務名稱/代號" at bounding box center [122, 132] width 63 height 11
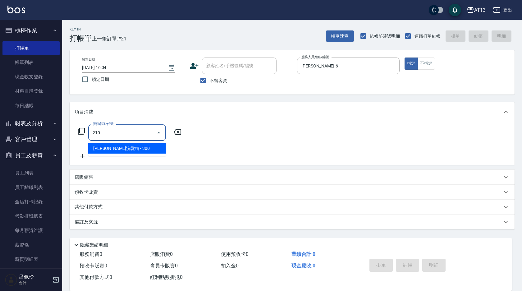
type input "[PERSON_NAME]洗髮精(210)"
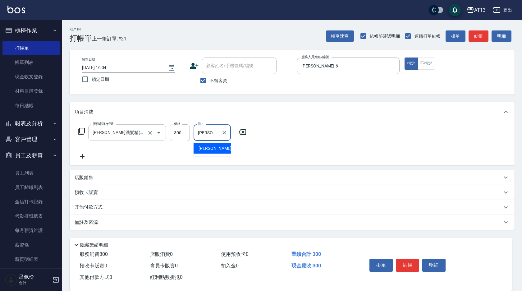
type input "[PERSON_NAME]-33"
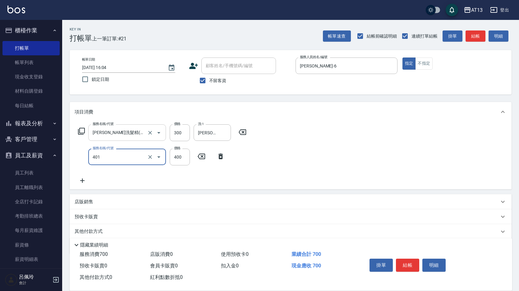
type input "剪髮(401)"
type input "300"
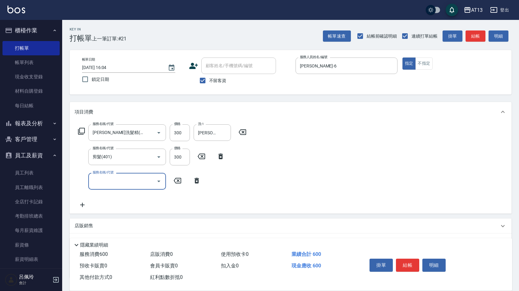
click at [315, 157] on div "服務名稱/代號 [PERSON_NAME]洗髮精(210) 服務名稱/代號 價格 300 價格 洗-1 [PERSON_NAME]-33 洗-1 服務名稱/代…" at bounding box center [291, 167] width 442 height 91
click at [407, 259] on button "結帳" at bounding box center [407, 265] width 23 height 13
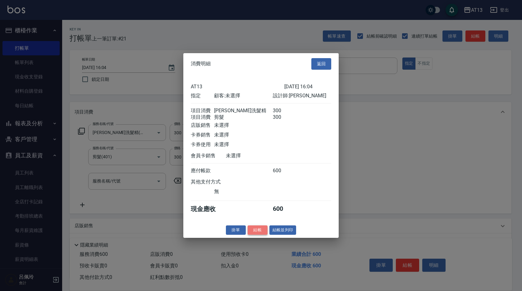
click at [260, 235] on button "結帳" at bounding box center [258, 230] width 20 height 10
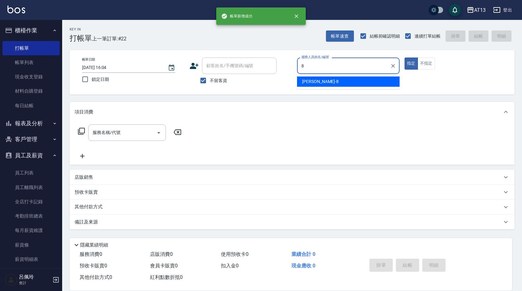
drag, startPoint x: 324, startPoint y: 81, endPoint x: 412, endPoint y: 81, distance: 87.3
click at [324, 81] on div "[PERSON_NAME] -8" at bounding box center [348, 81] width 103 height 10
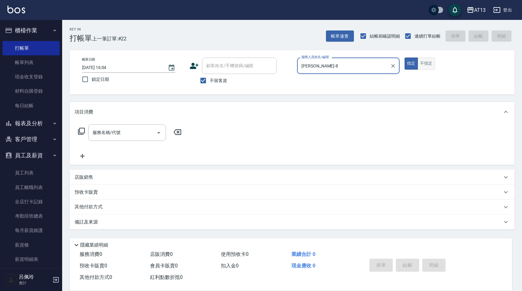
type input "[PERSON_NAME]-8"
click at [429, 61] on button "不指定" at bounding box center [426, 64] width 17 height 12
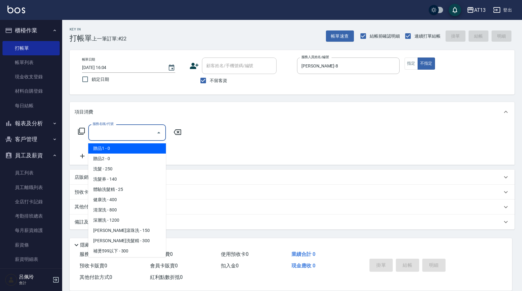
click at [149, 137] on input "服務名稱/代號" at bounding box center [122, 132] width 63 height 11
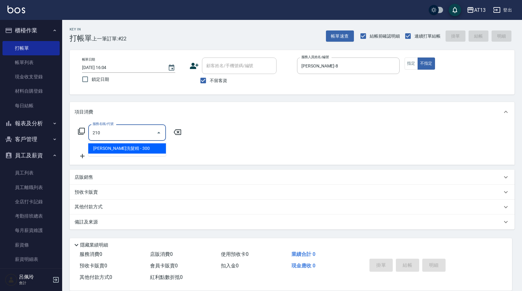
type input "[PERSON_NAME]洗髮精(210)"
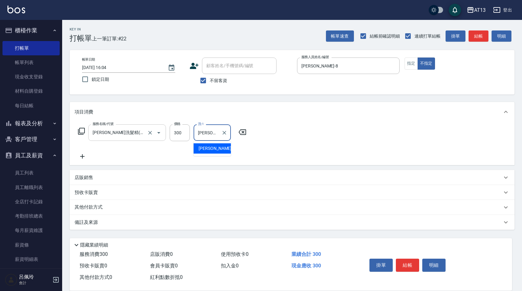
type input "[PERSON_NAME]-8"
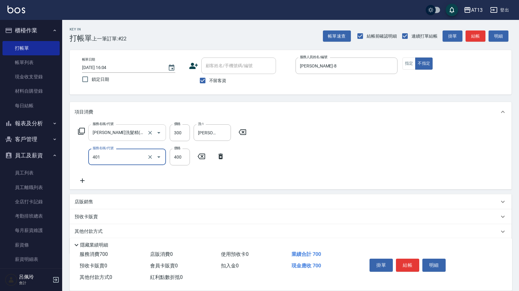
type input "剪髮(401)"
type input "200"
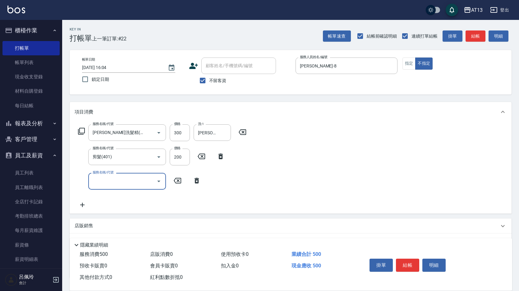
click at [300, 173] on div "服務名稱/代號 [PERSON_NAME]洗髮精(210) 服務名稱/代號 價格 300 價格 洗-1 [PERSON_NAME]-8 洗-1 服務名稱/代號…" at bounding box center [291, 167] width 442 height 91
click at [401, 261] on button "結帳" at bounding box center [407, 265] width 23 height 13
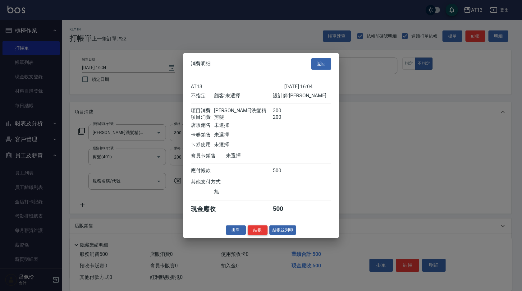
click at [253, 235] on button "結帳" at bounding box center [258, 230] width 20 height 10
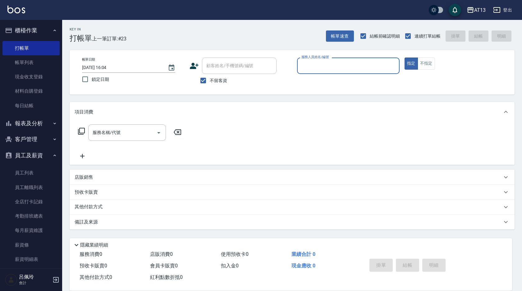
click at [348, 73] on div "服務人員姓名/編號" at bounding box center [348, 66] width 103 height 16
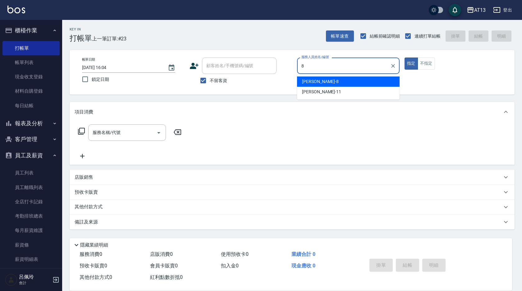
click at [344, 79] on div "[PERSON_NAME] -8" at bounding box center [348, 81] width 103 height 10
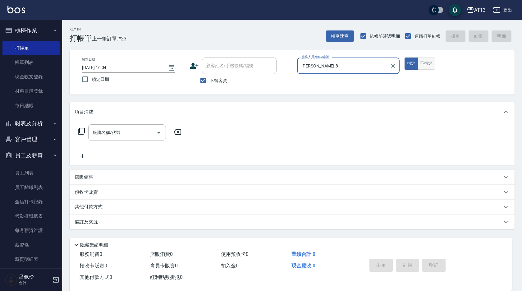
type input "[PERSON_NAME]-8"
click at [431, 62] on button "不指定" at bounding box center [426, 64] width 17 height 12
click at [129, 130] on input "服務名稱/代號" at bounding box center [122, 132] width 63 height 11
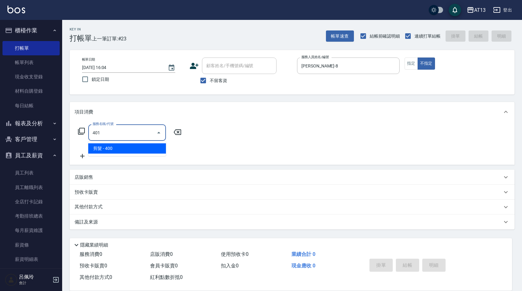
type input "剪髮(401)"
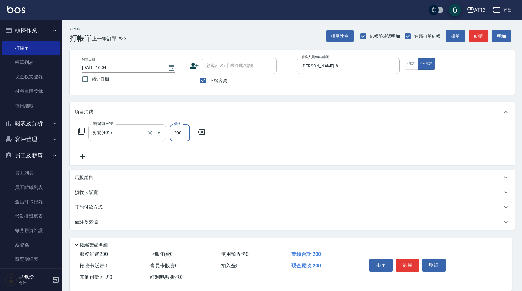
type input "200"
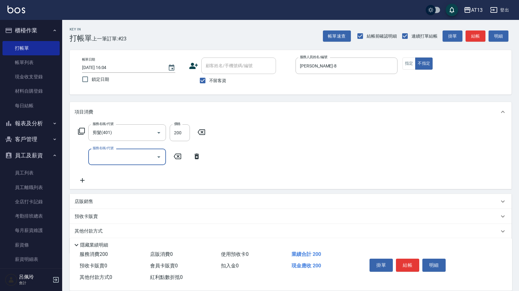
click at [354, 181] on div "服務名稱/代號 剪髮(401) 服務名稱/代號 價格 200 價格 服務名稱/代號 服務名稱/代號" at bounding box center [291, 155] width 442 height 67
click at [412, 262] on button "結帳" at bounding box center [407, 265] width 23 height 13
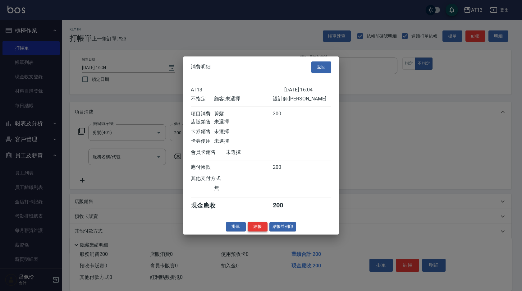
click at [260, 230] on button "結帳" at bounding box center [258, 227] width 20 height 10
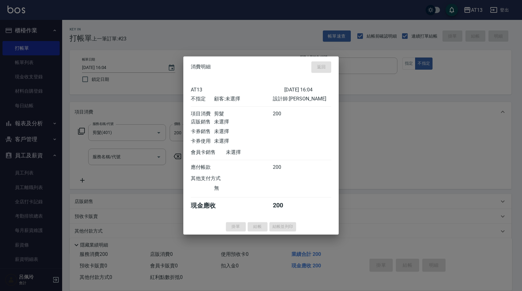
type input "[DATE] 16:19"
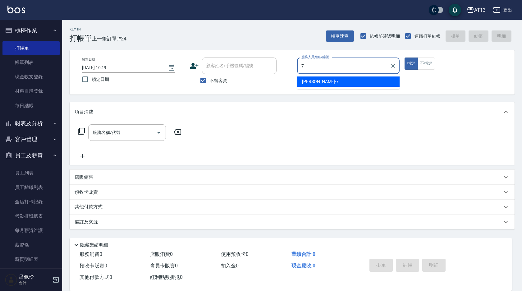
click at [324, 83] on div "[PERSON_NAME]-7" at bounding box center [348, 81] width 103 height 10
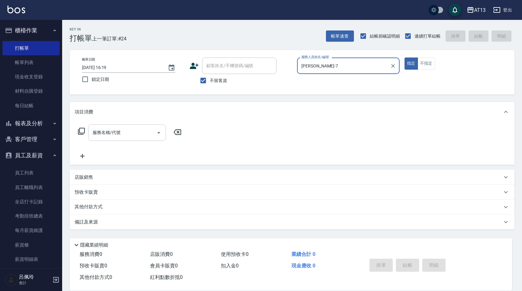
type input "[PERSON_NAME]-7"
click at [139, 137] on input "服務名稱/代號" at bounding box center [122, 132] width 63 height 11
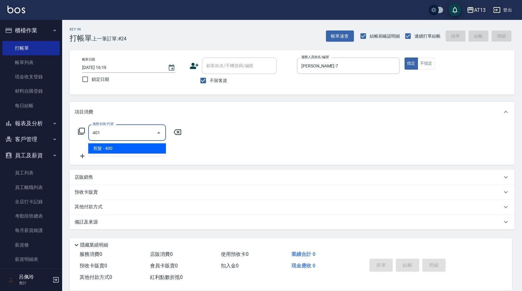
type input "剪髮(401)"
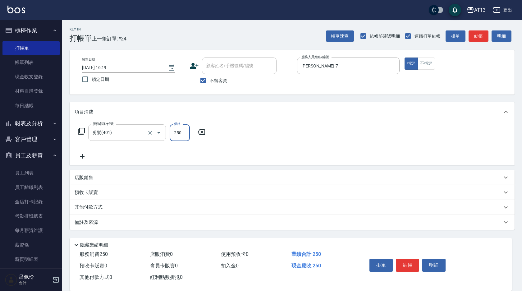
type input "250"
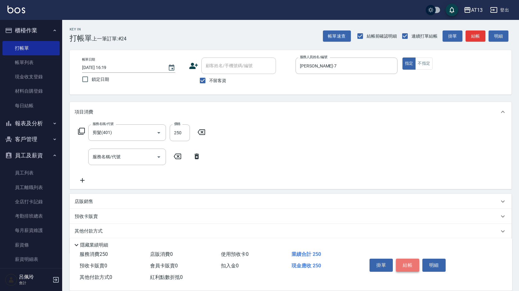
click at [412, 264] on button "結帳" at bounding box center [407, 265] width 23 height 13
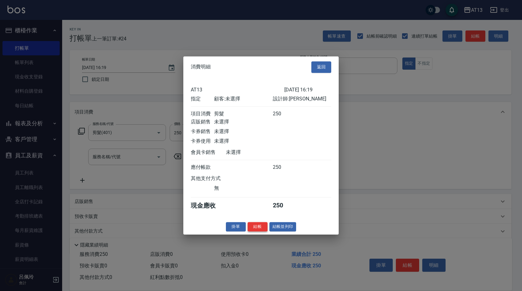
click at [261, 229] on button "結帳" at bounding box center [258, 227] width 20 height 10
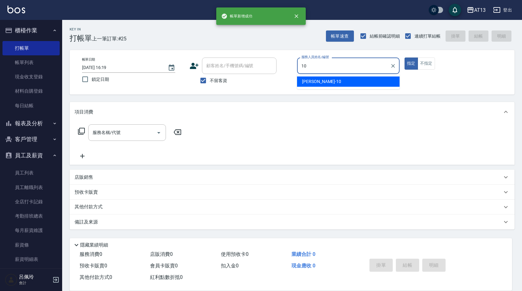
click at [302, 83] on div "[PERSON_NAME] -10" at bounding box center [348, 81] width 103 height 10
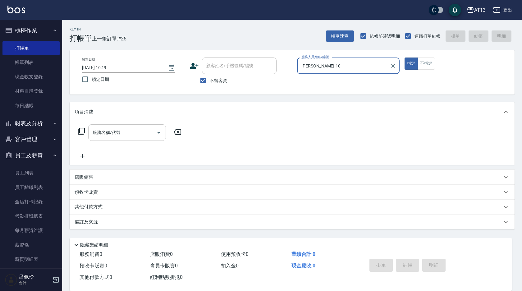
type input "[PERSON_NAME]-10"
click at [128, 131] on input "服務名稱/代號" at bounding box center [122, 132] width 63 height 11
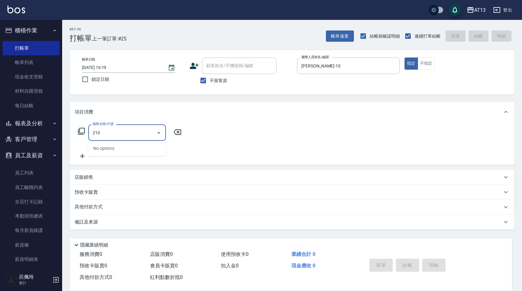
type input "[PERSON_NAME]洗髮精(210)"
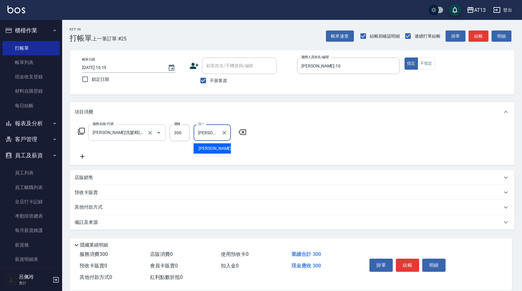
type input "[PERSON_NAME]-11"
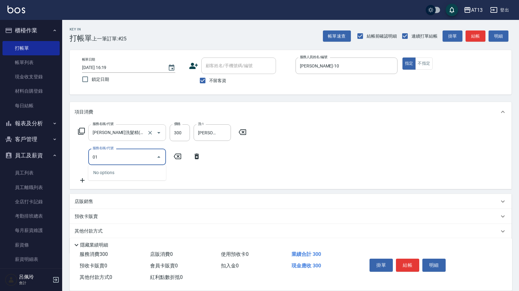
type input "0"
type input "剪髮(401)"
type input "350"
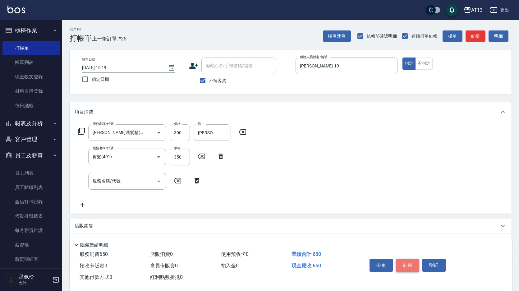
click at [409, 265] on button "結帳" at bounding box center [407, 265] width 23 height 13
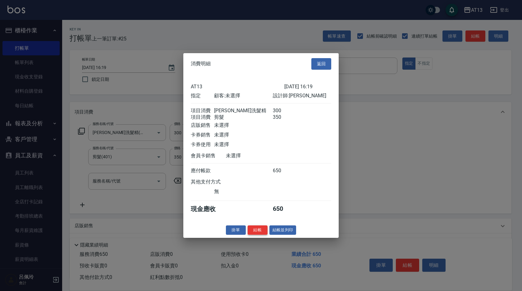
click at [254, 232] on button "結帳" at bounding box center [258, 230] width 20 height 10
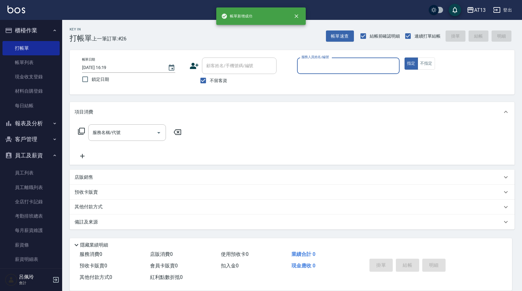
click at [19, 58] on link "帳單列表" at bounding box center [30, 62] width 57 height 14
